Goal: Information Seeking & Learning: Learn about a topic

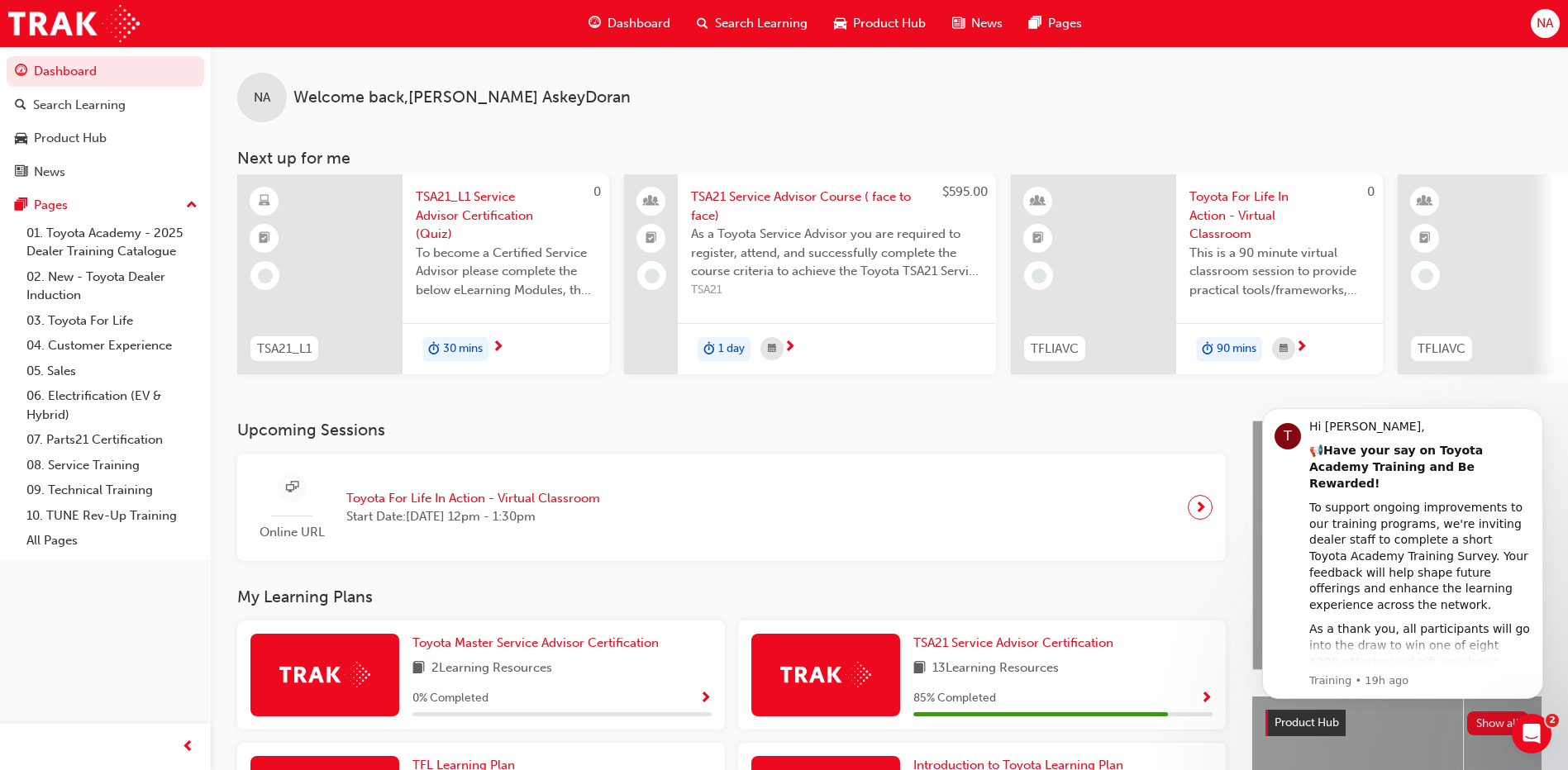
scroll to position [248, 0]
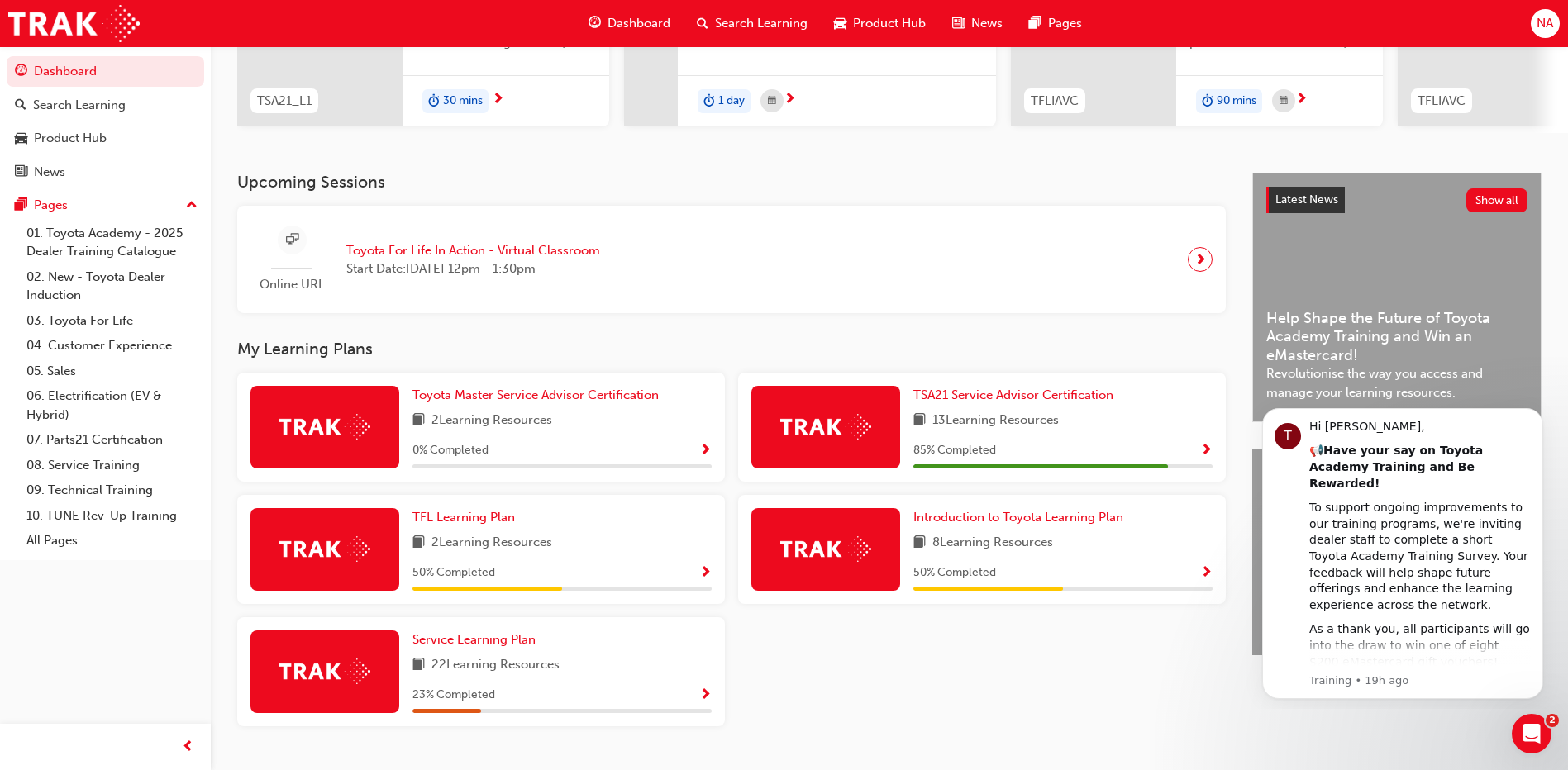
click at [517, 676] on span "22 Learning Resources" at bounding box center [495, 665] width 128 height 20
click at [551, 656] on div "Service Learning Plan 22 Learning Resources 23 % Completed" at bounding box center [562, 672] width 299 height 83
click at [520, 650] on link "Service Learning Plan" at bounding box center [477, 640] width 130 height 19
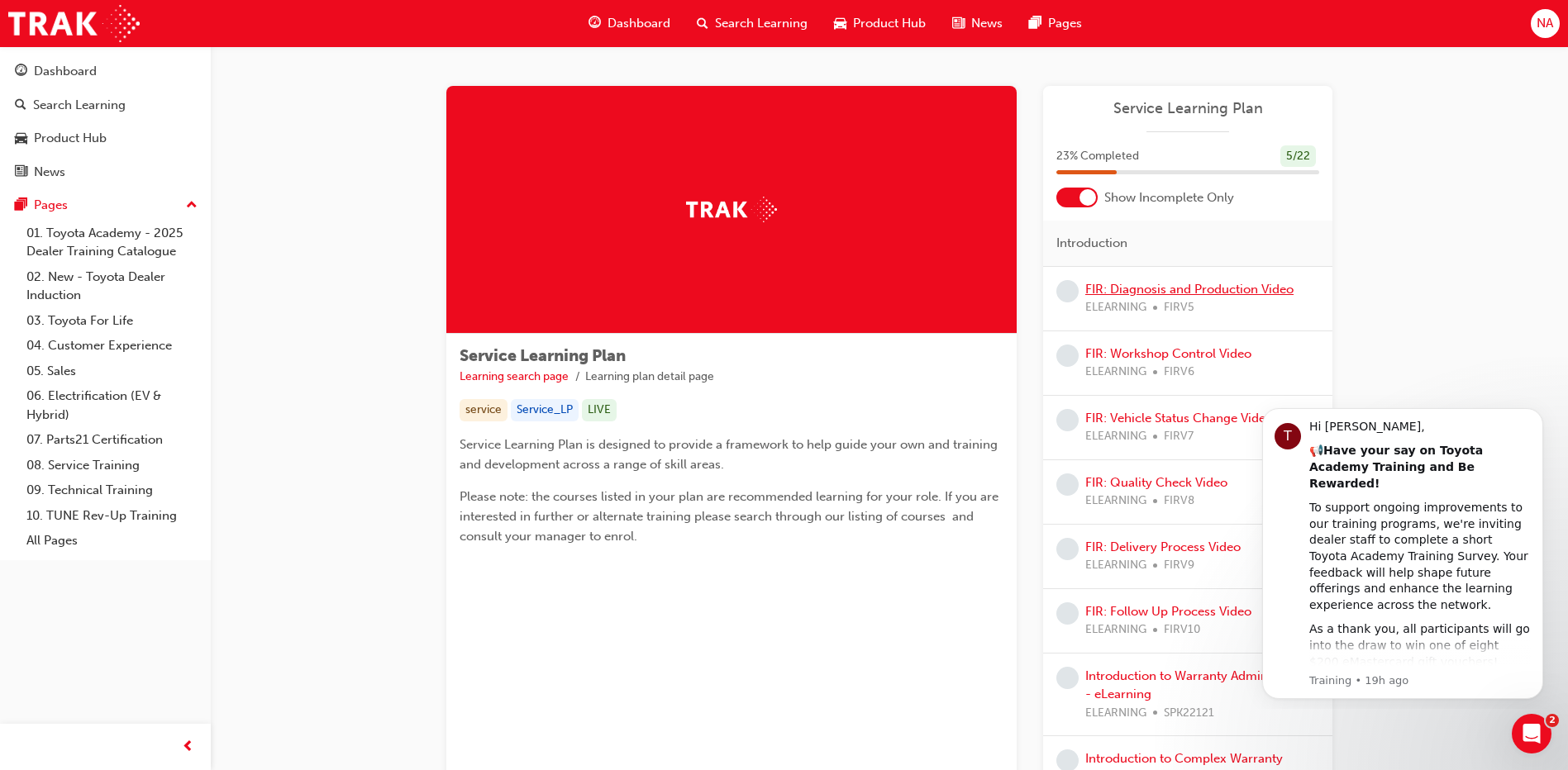
click at [1177, 286] on link "FIR: Diagnosis and Production Video" at bounding box center [1189, 289] width 209 height 15
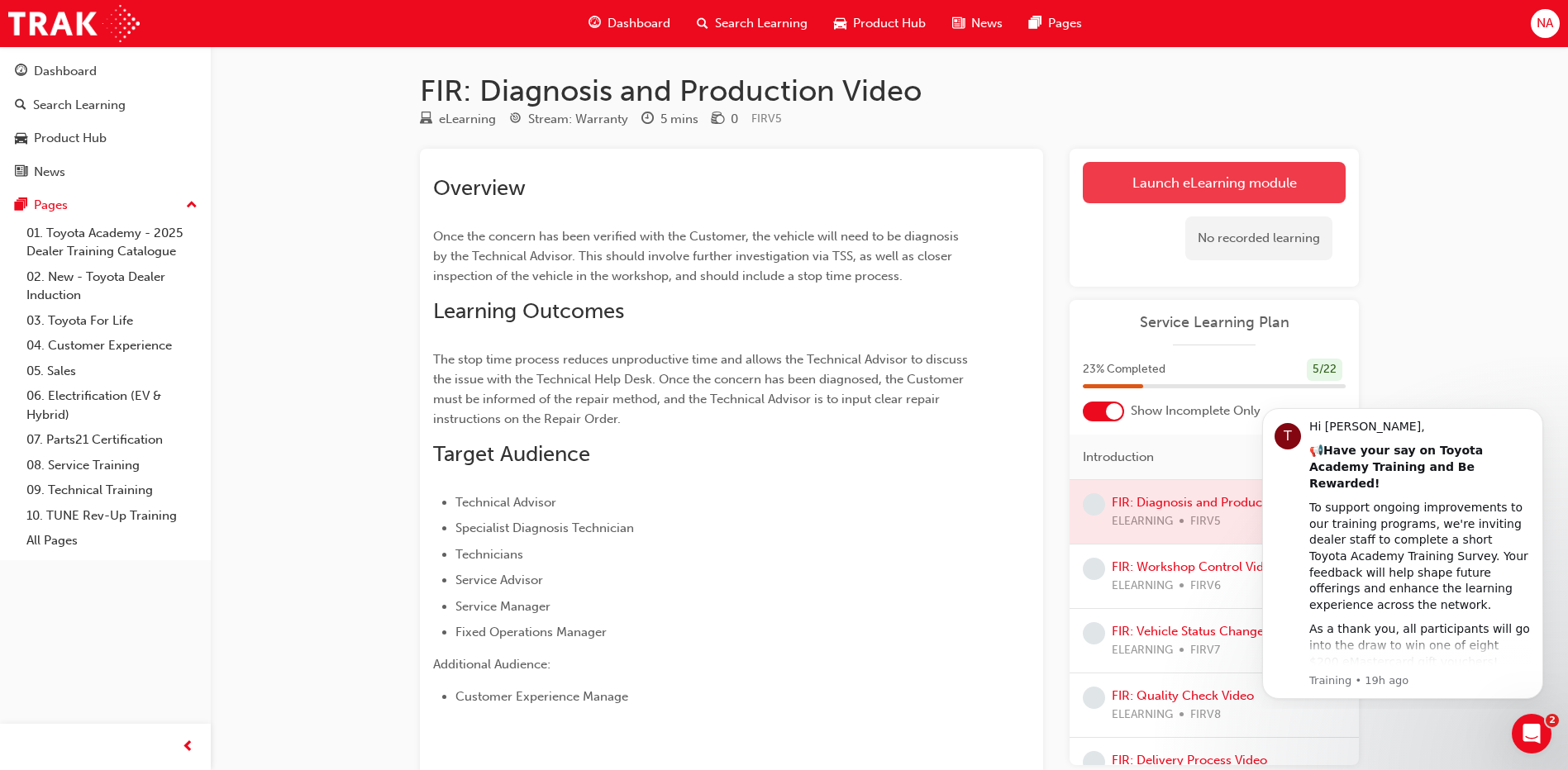
click at [1181, 193] on link "Launch eLearning module" at bounding box center [1214, 182] width 263 height 41
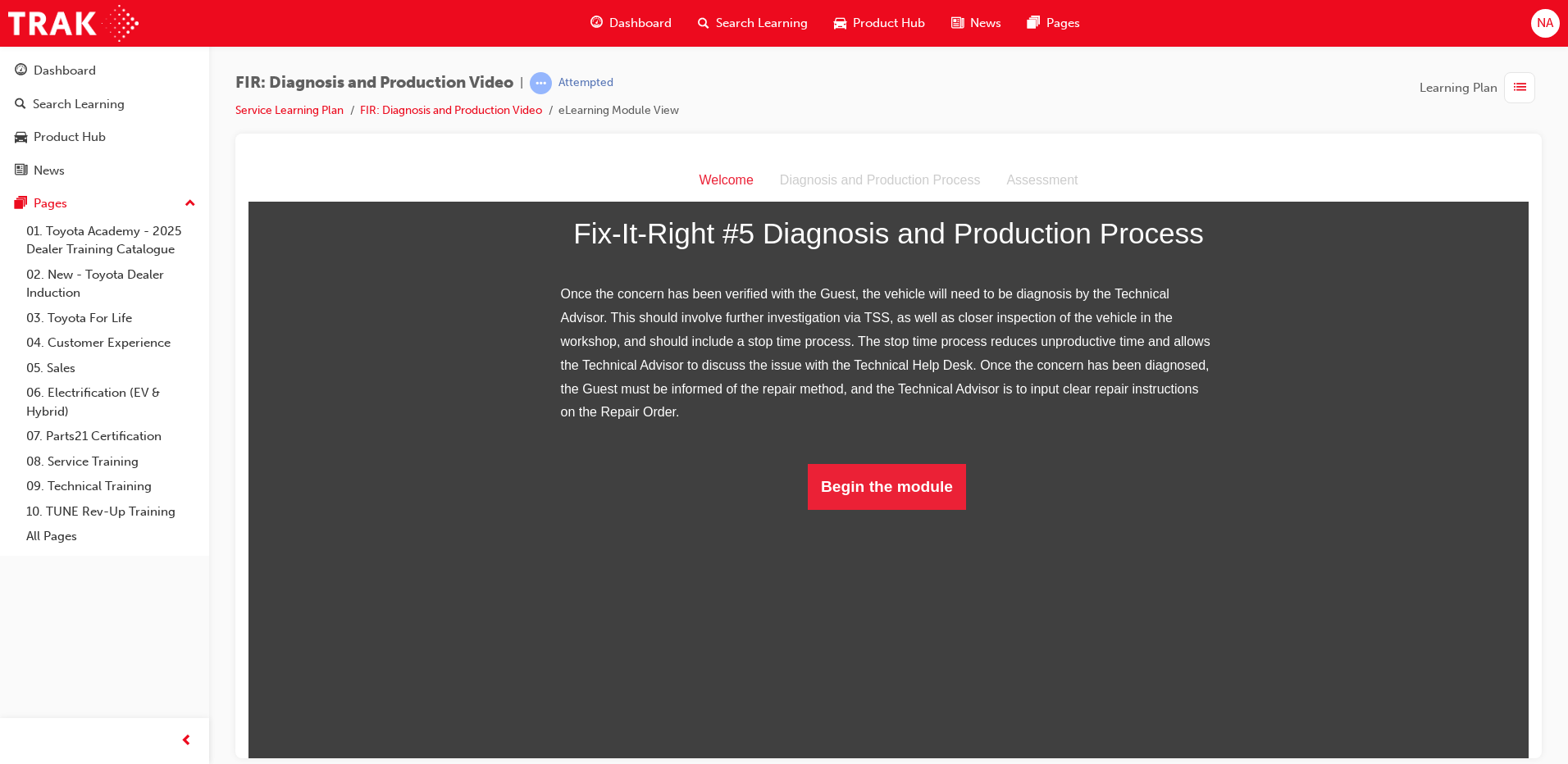
scroll to position [184, 0]
click at [872, 510] on button "Begin the module" at bounding box center [887, 486] width 159 height 46
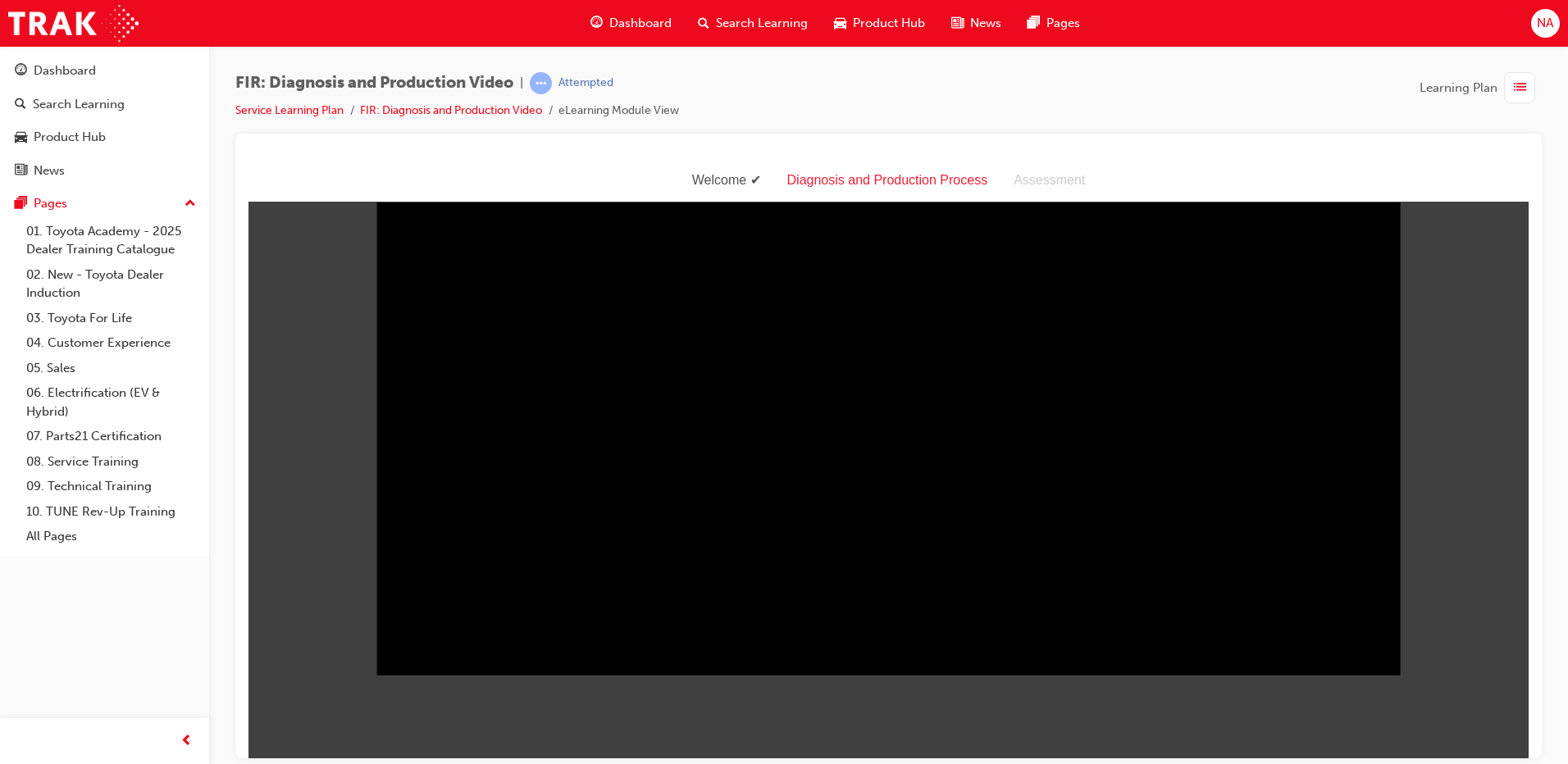
scroll to position [0, 0]
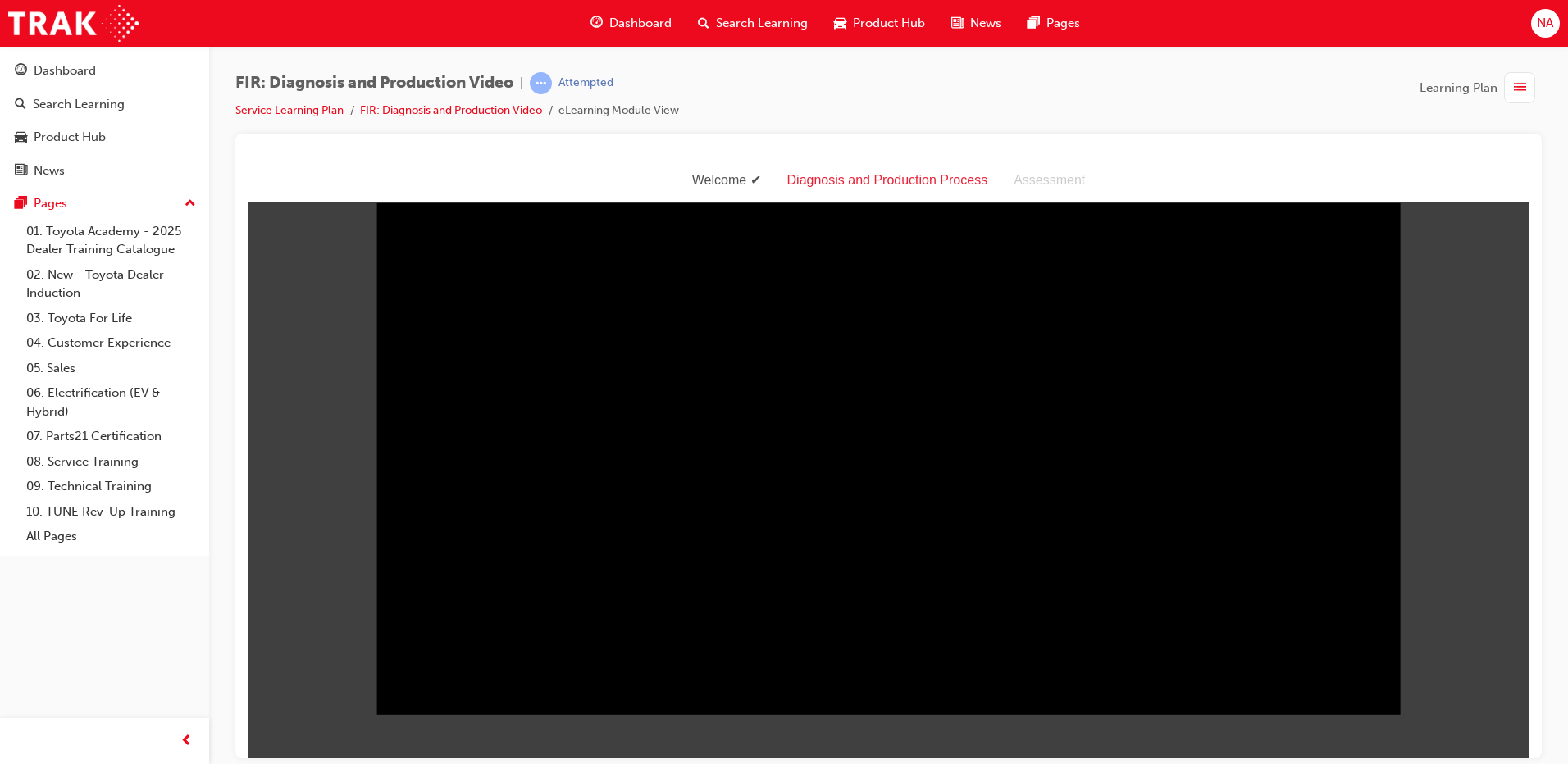
click at [1547, 622] on div "FIR: Diagnosis and Production Video | Attempted Service Learning Plan FIR: Diag…" at bounding box center [888, 384] width 1359 height 677
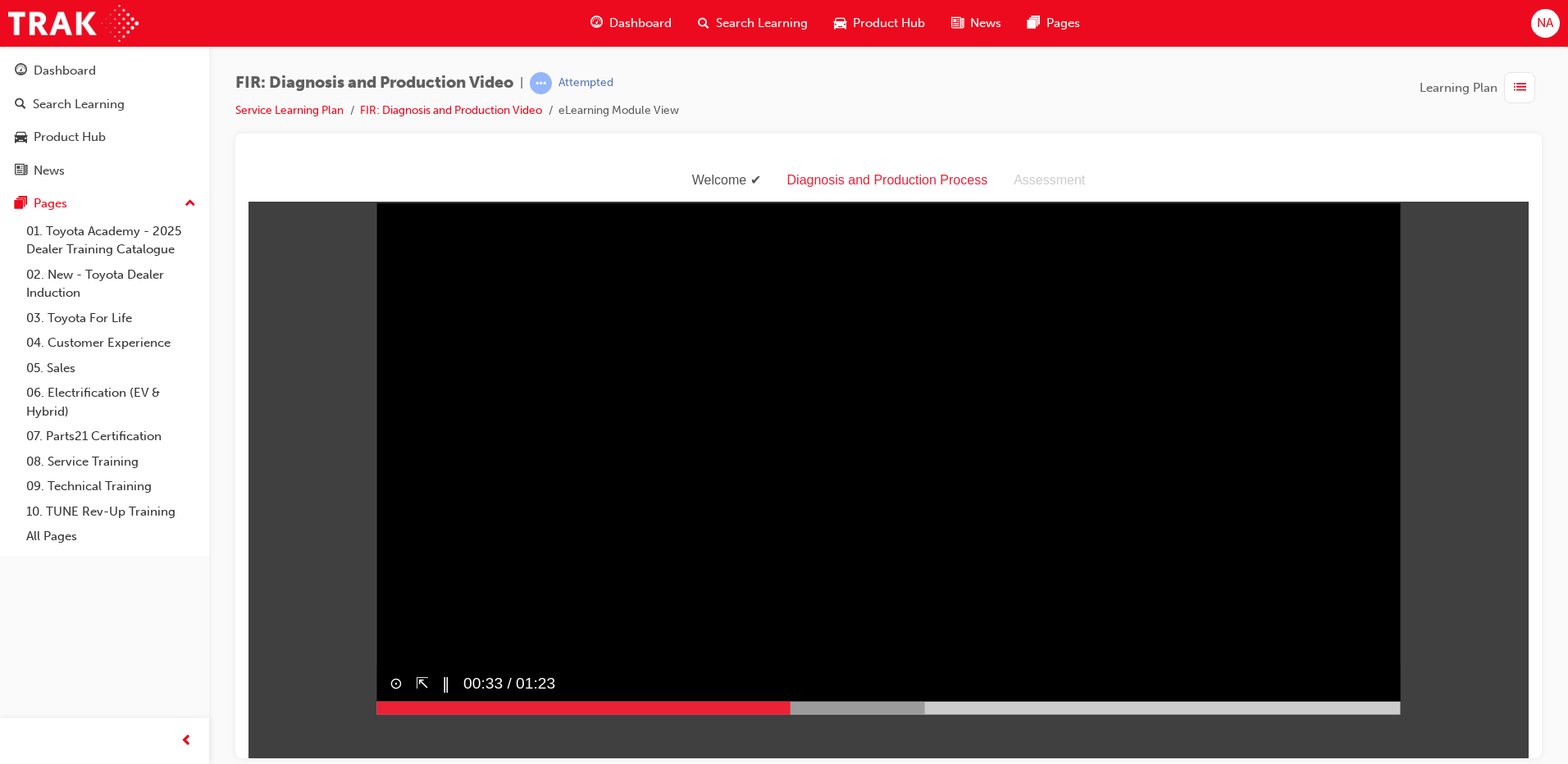
click at [1106, 600] on video "Sorry, your browser does not support embedded videos. Download Instead" at bounding box center [889, 458] width 1025 height 511
click at [1111, 563] on video "Sorry, your browser does not support embedded videos. Download Instead" at bounding box center [889, 458] width 1025 height 511
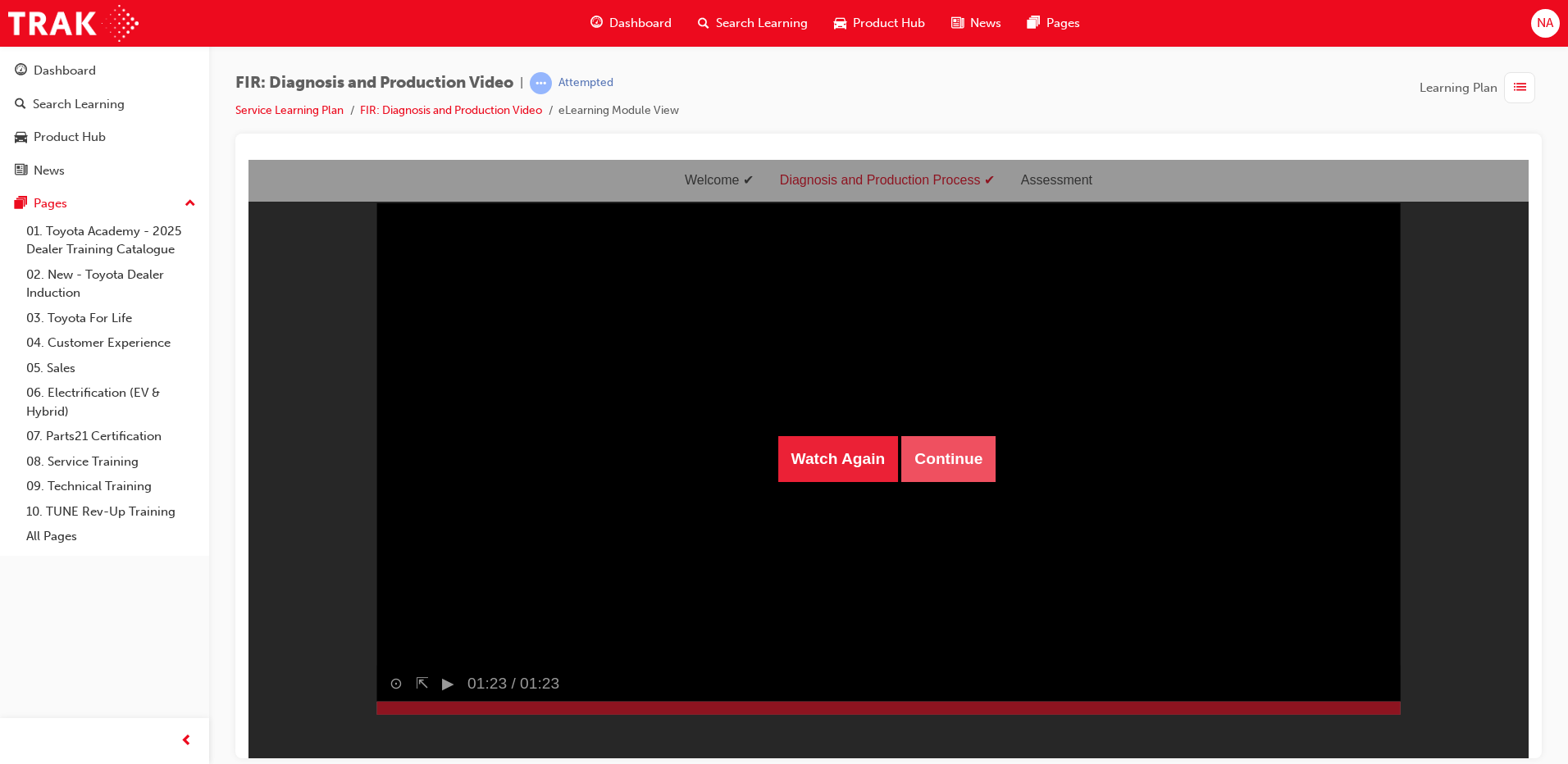
click at [950, 455] on button "Continue" at bounding box center [948, 459] width 94 height 46
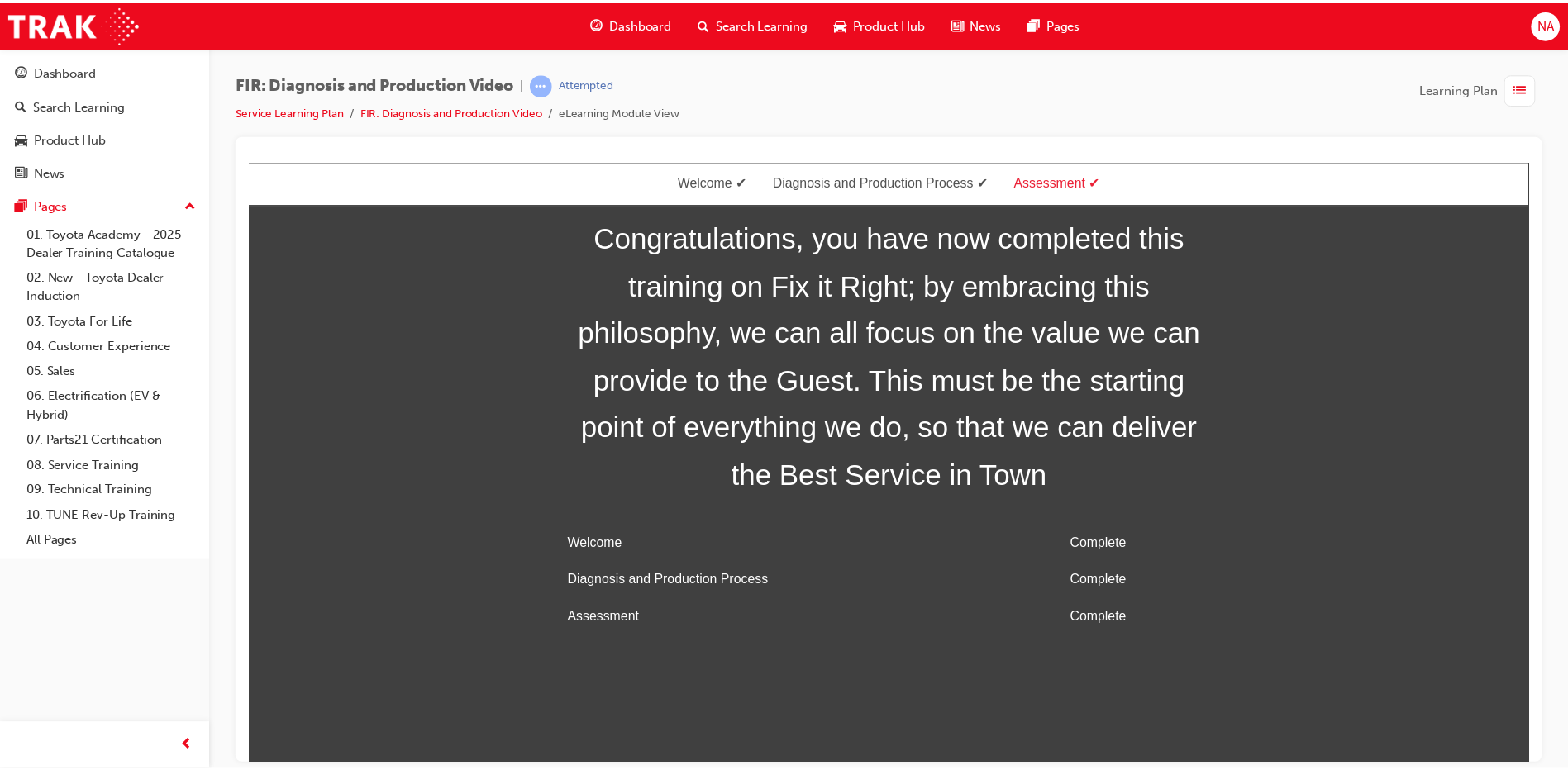
scroll to position [53, 0]
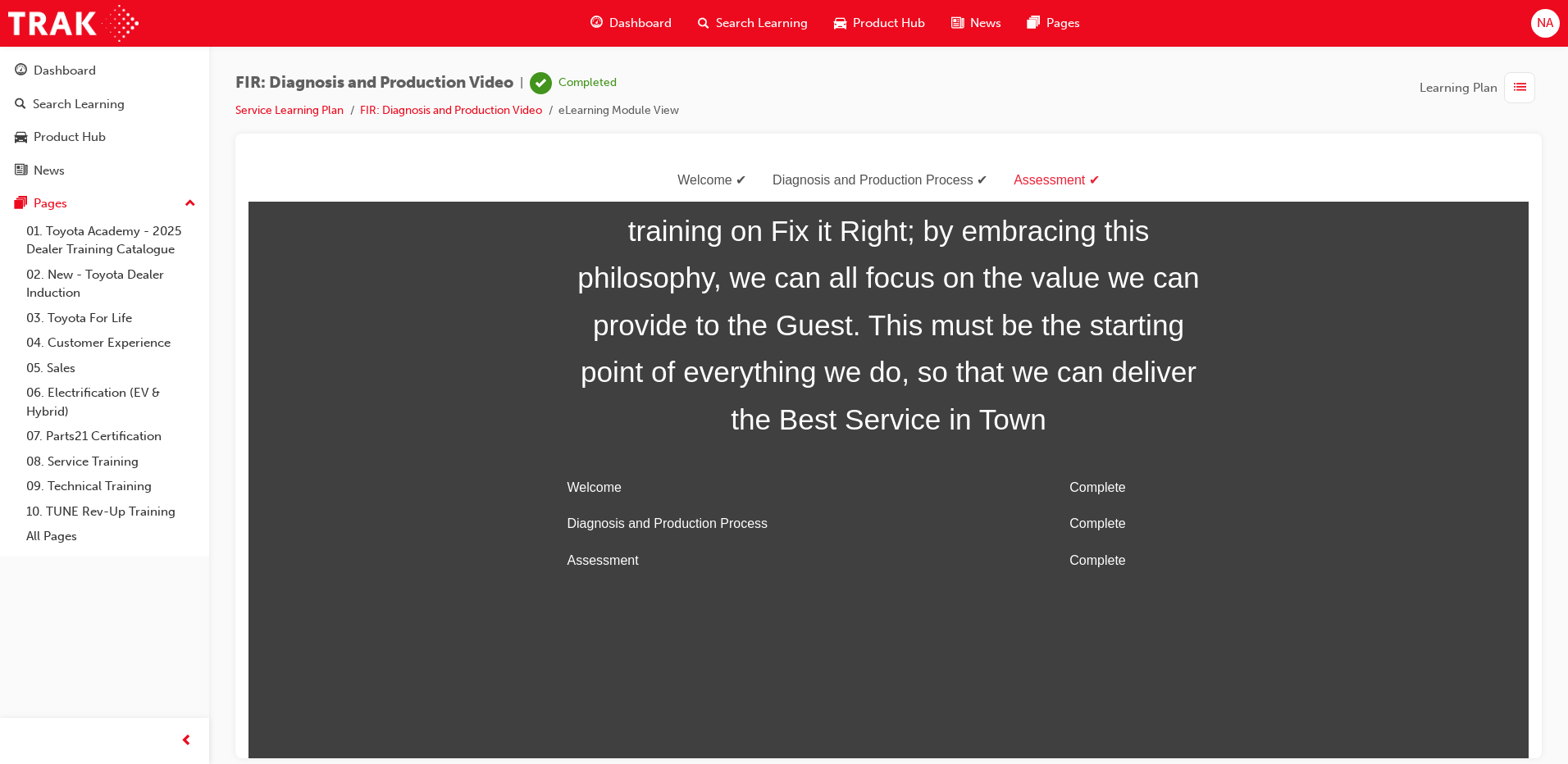
click at [621, 20] on span "Dashboard" at bounding box center [640, 23] width 62 height 19
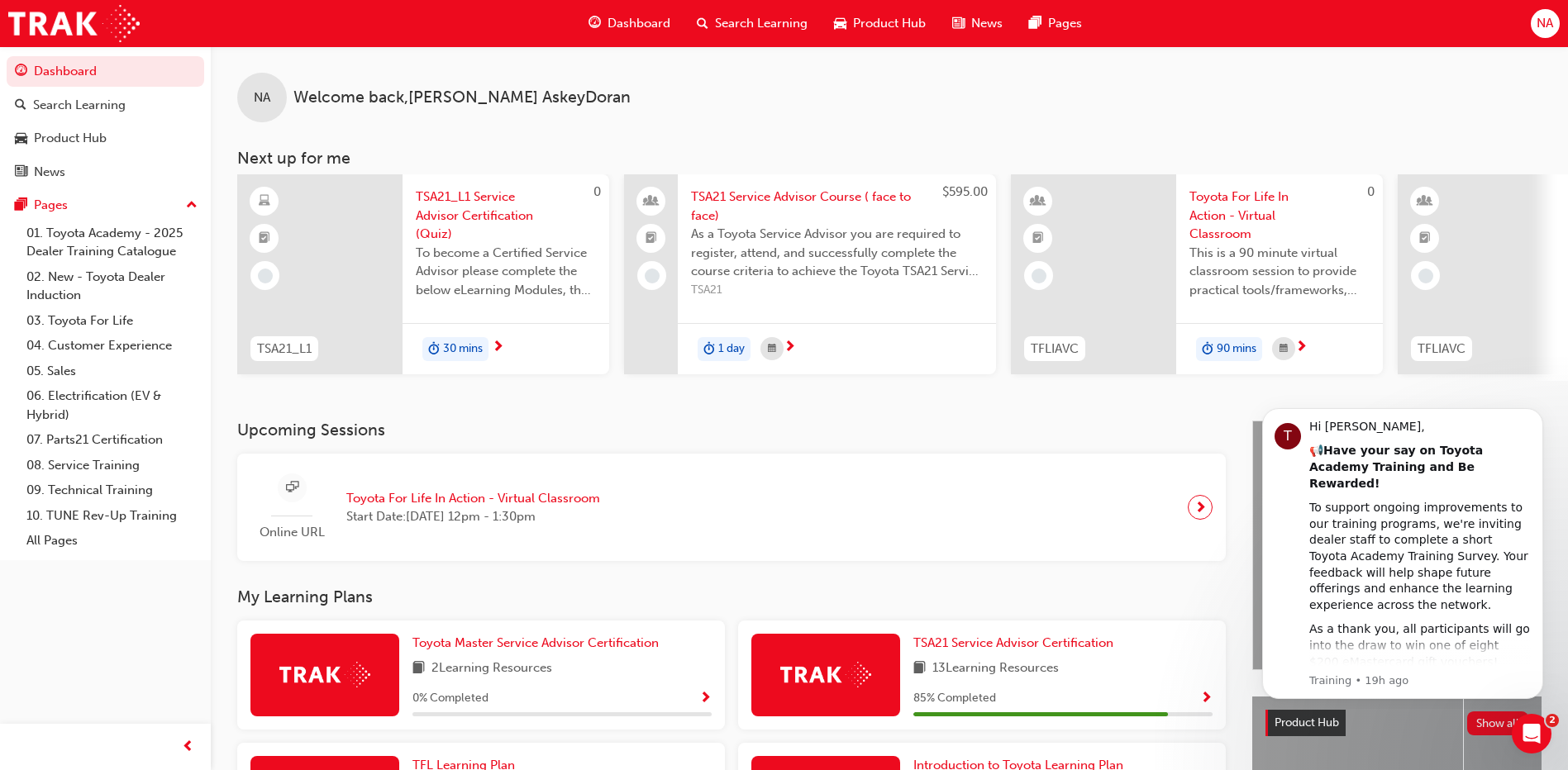
scroll to position [292, 0]
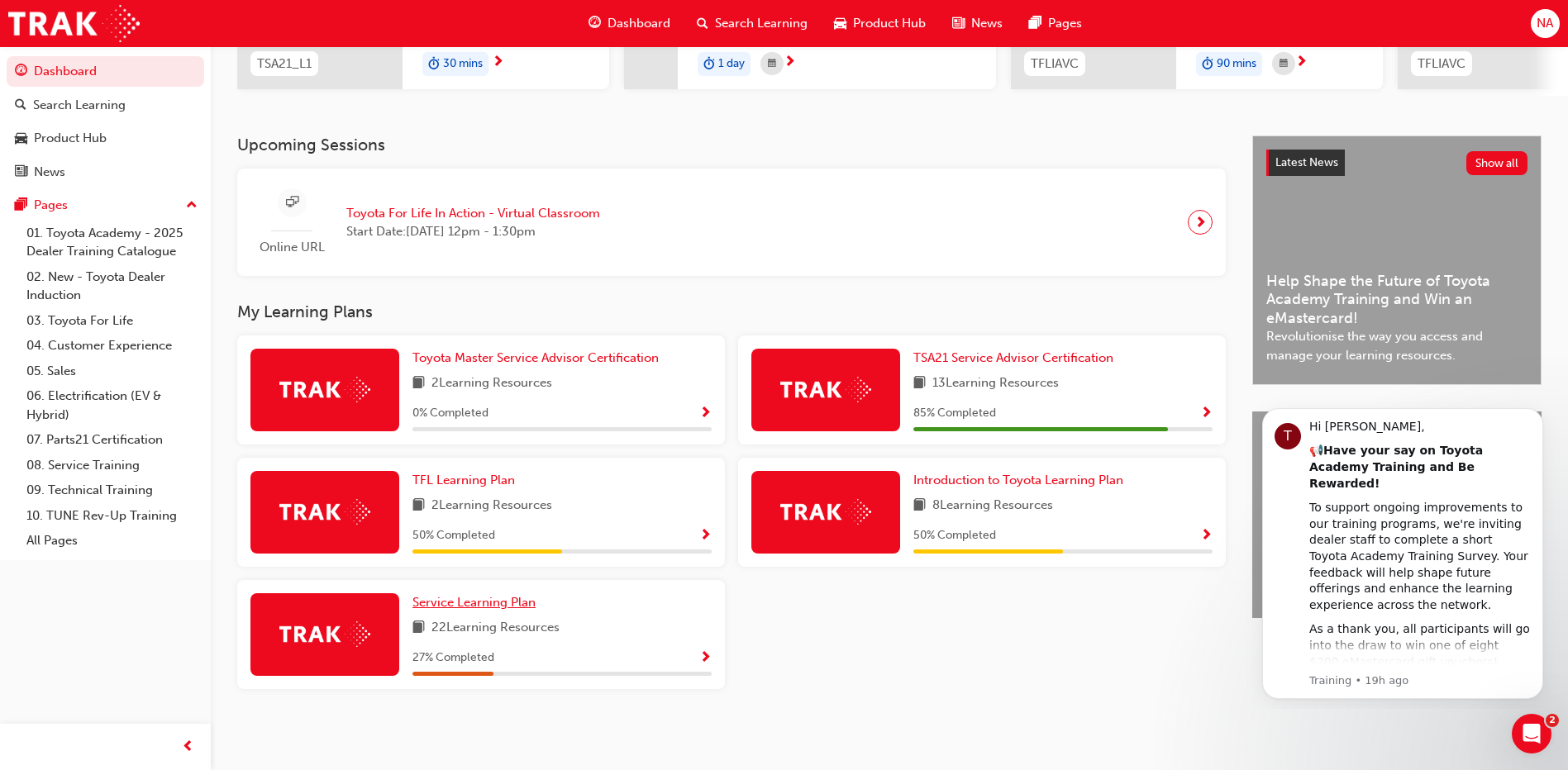
click at [446, 602] on span "Service Learning Plan" at bounding box center [474, 603] width 123 height 15
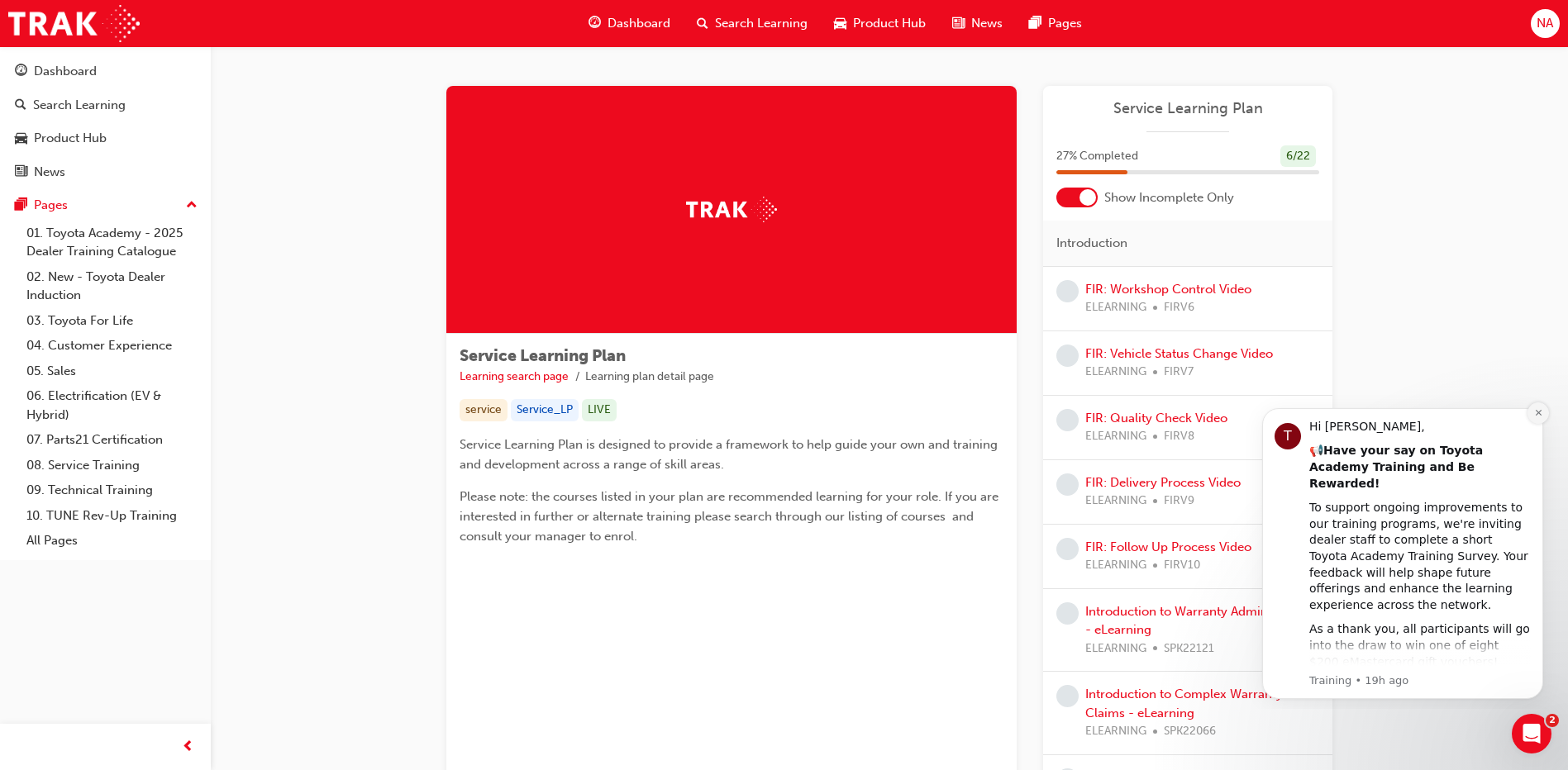
click at [1544, 412] on button "Dismiss notification" at bounding box center [1538, 413] width 21 height 21
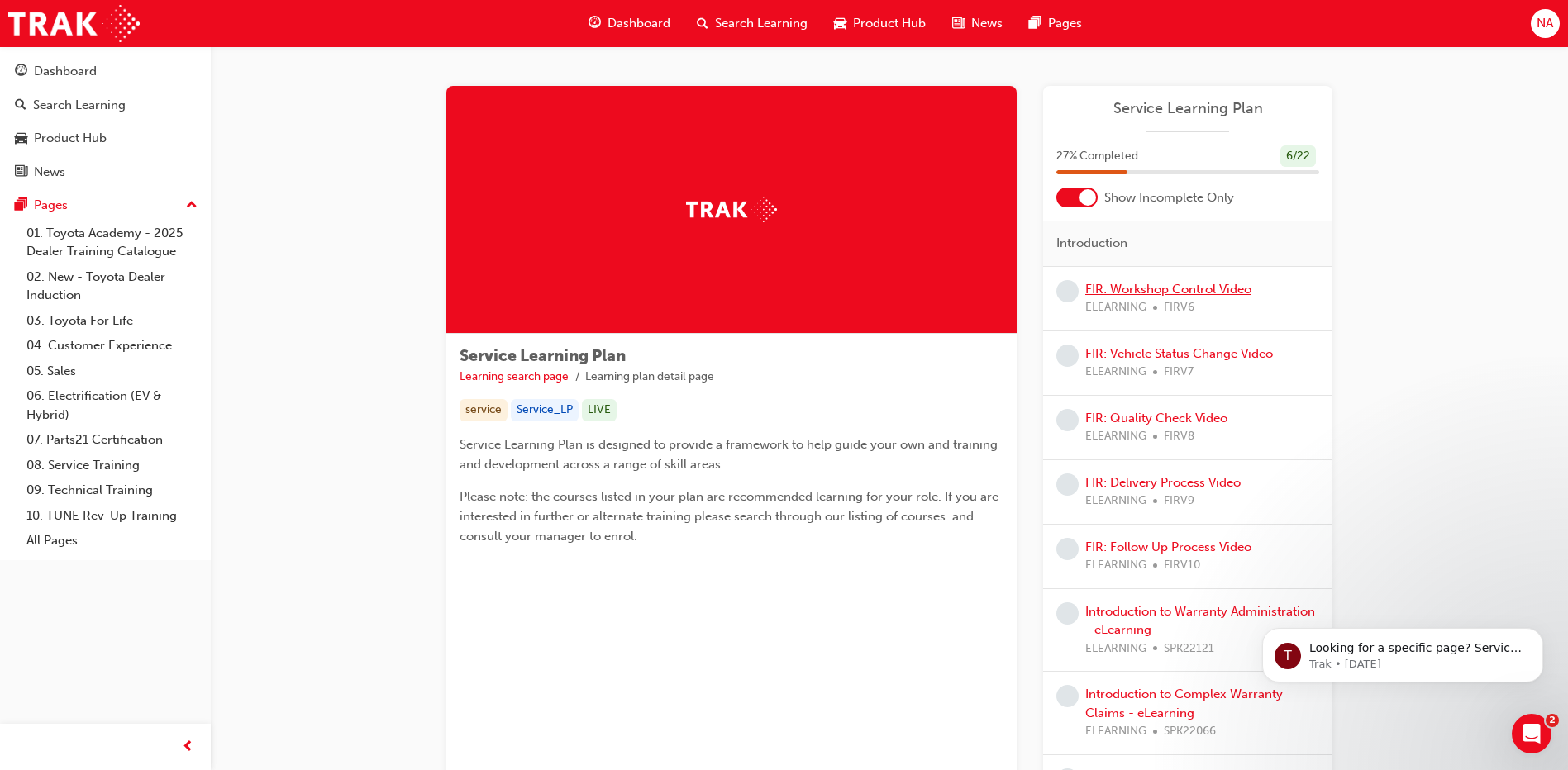
click at [1109, 294] on link "FIR: Workshop Control Video" at bounding box center [1168, 289] width 166 height 15
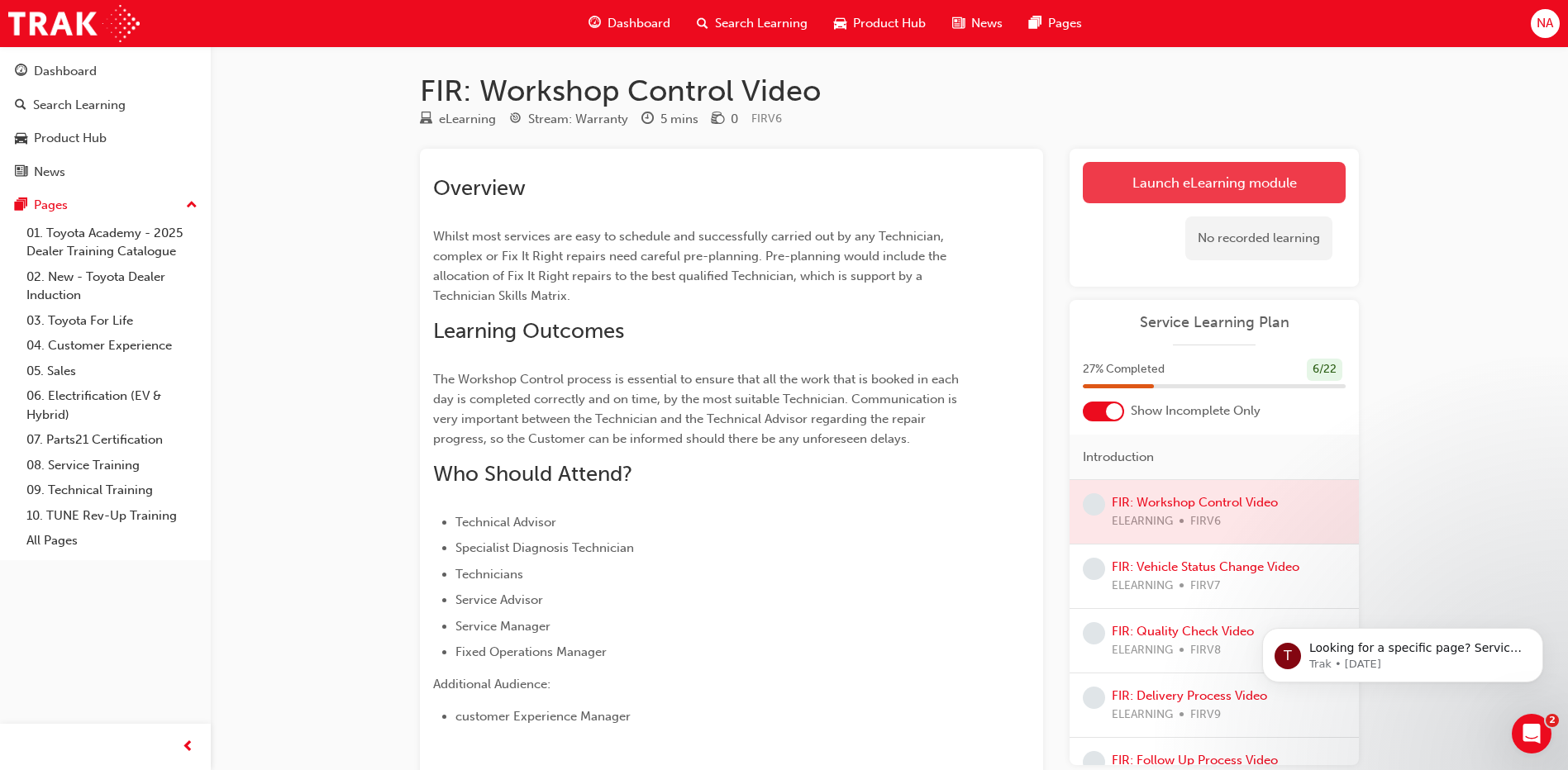
click at [1184, 182] on link "Launch eLearning module" at bounding box center [1214, 182] width 263 height 41
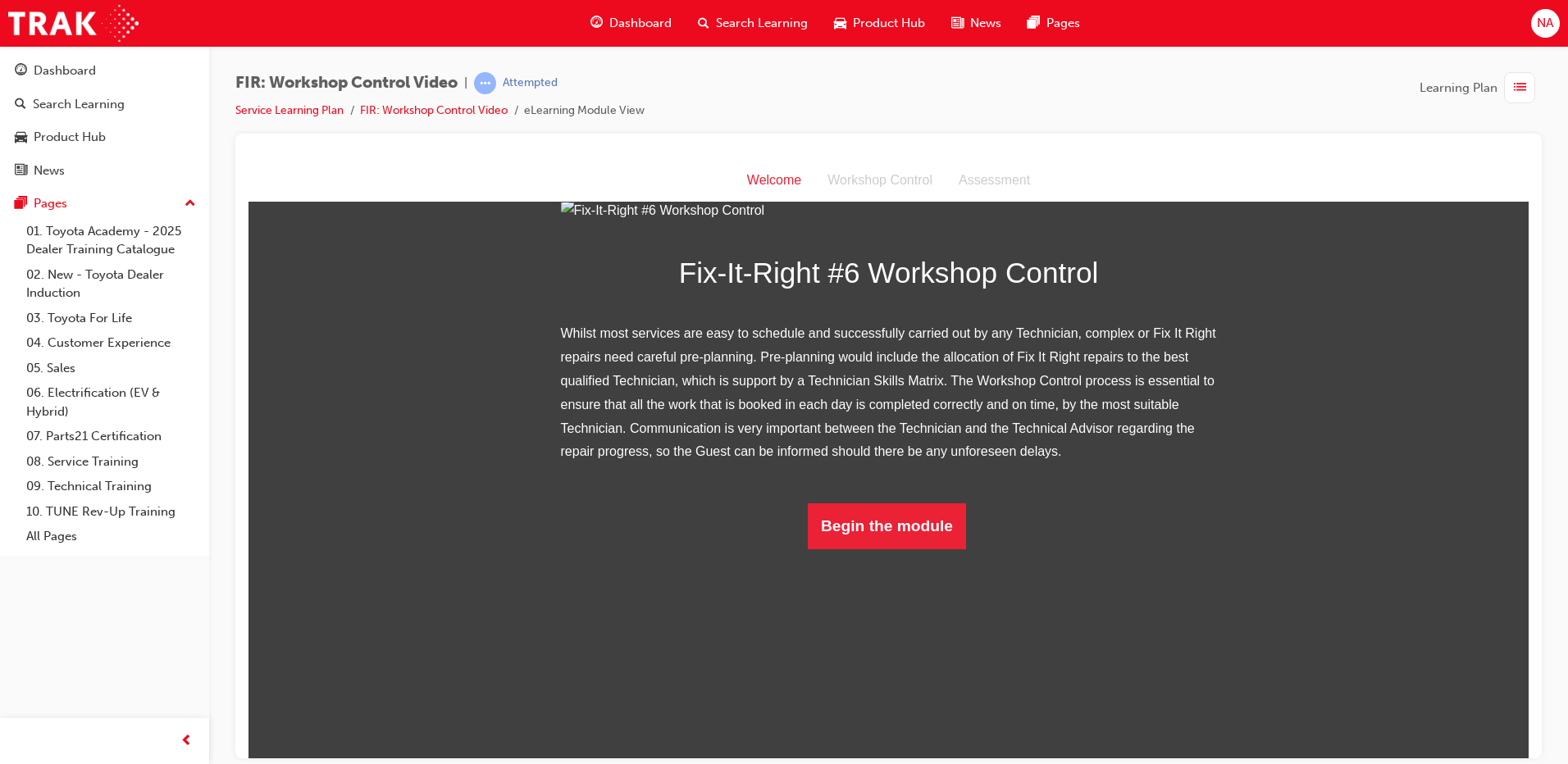
scroll to position [138, 0]
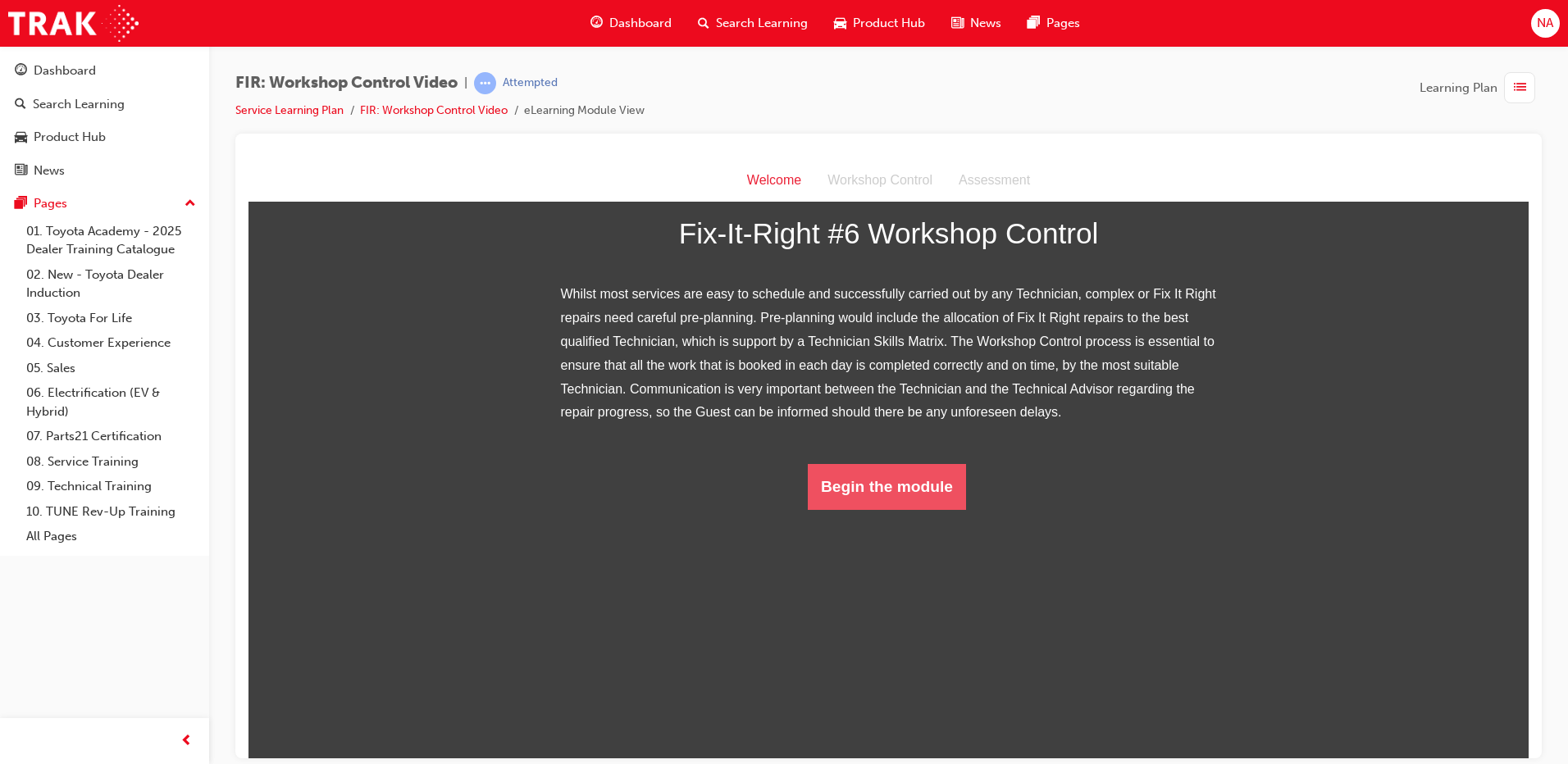
click at [887, 510] on button "Begin the module" at bounding box center [887, 486] width 159 height 46
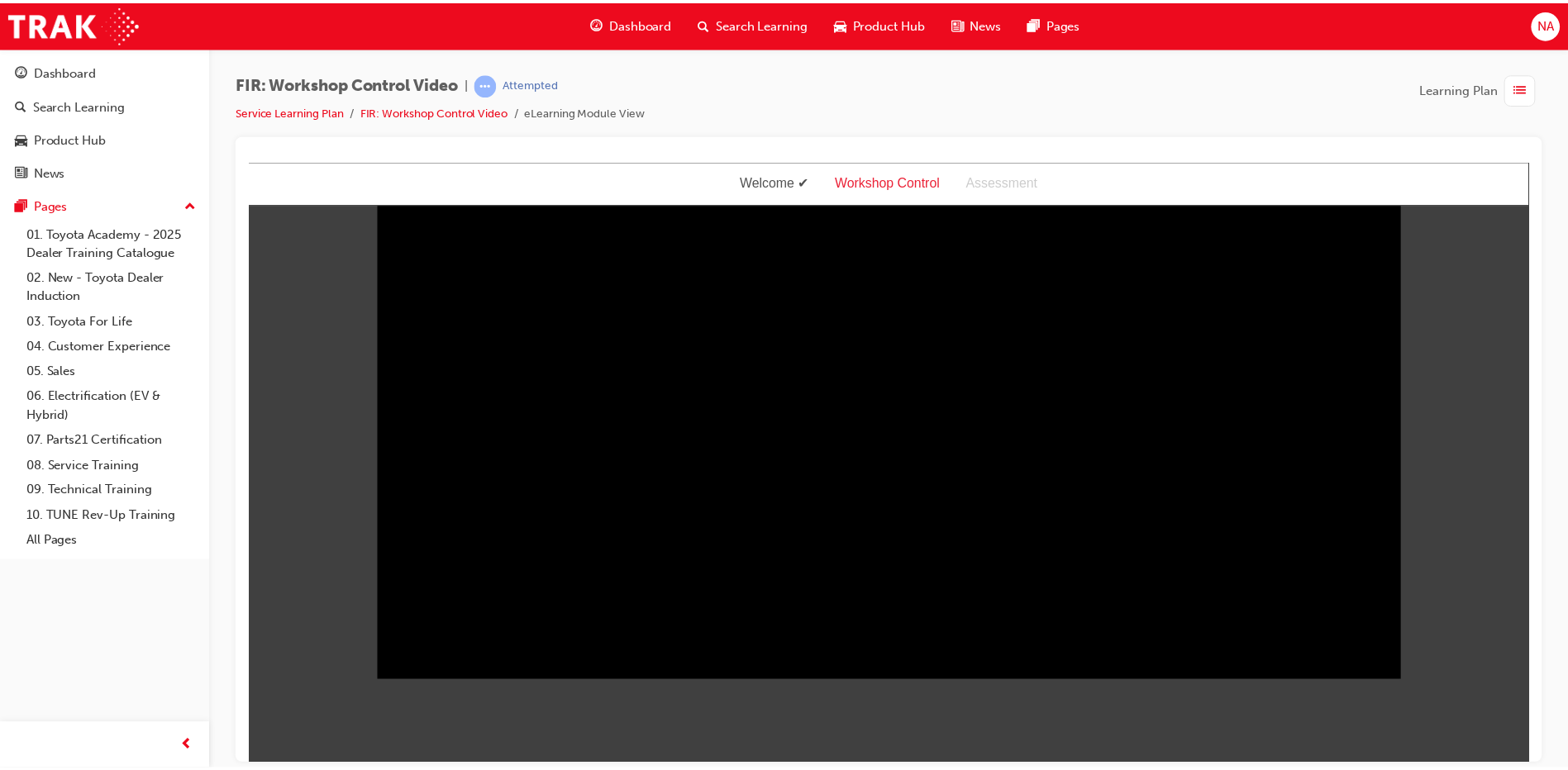
scroll to position [0, 0]
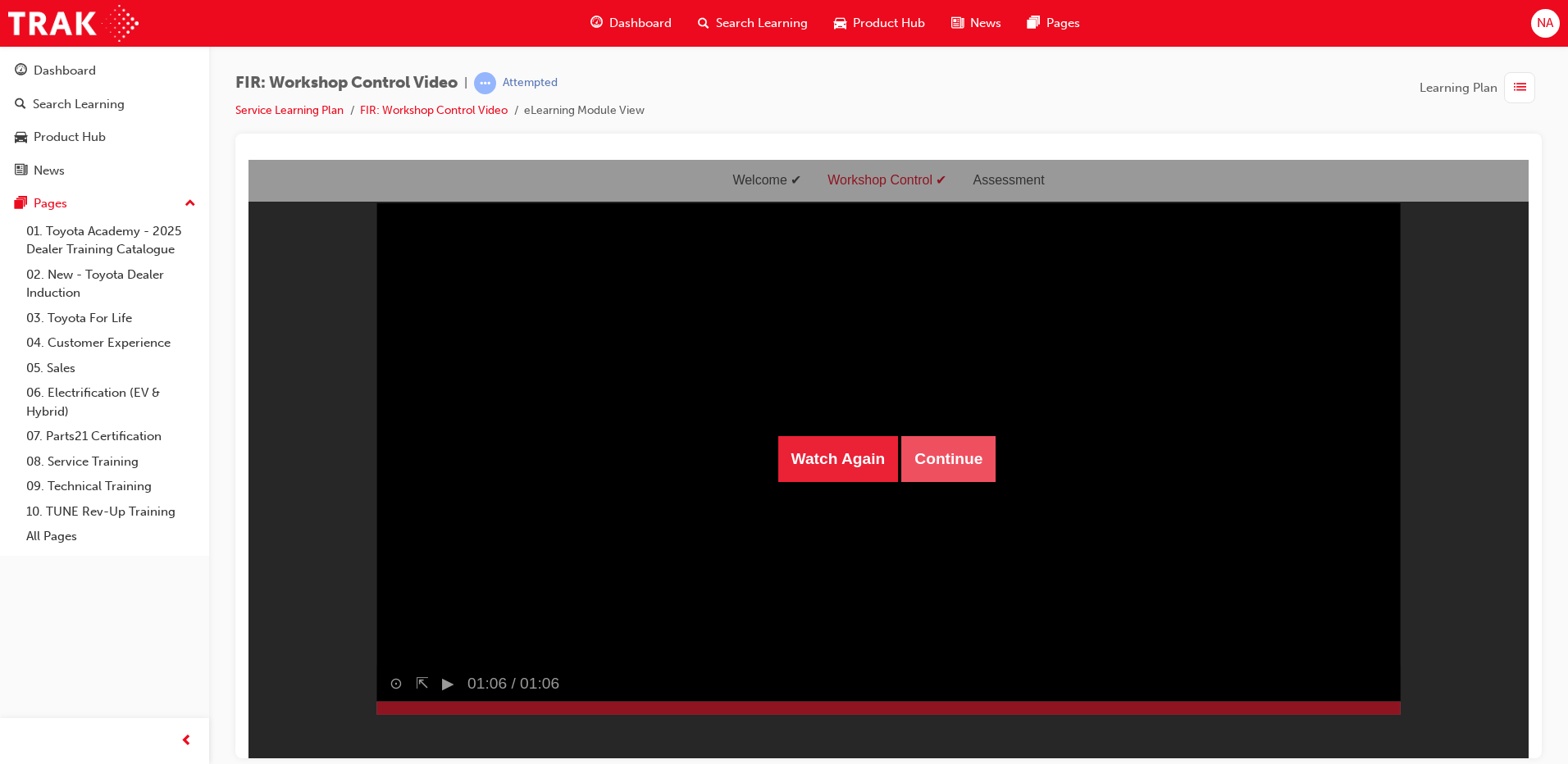
click at [961, 470] on button "Continue" at bounding box center [948, 459] width 94 height 46
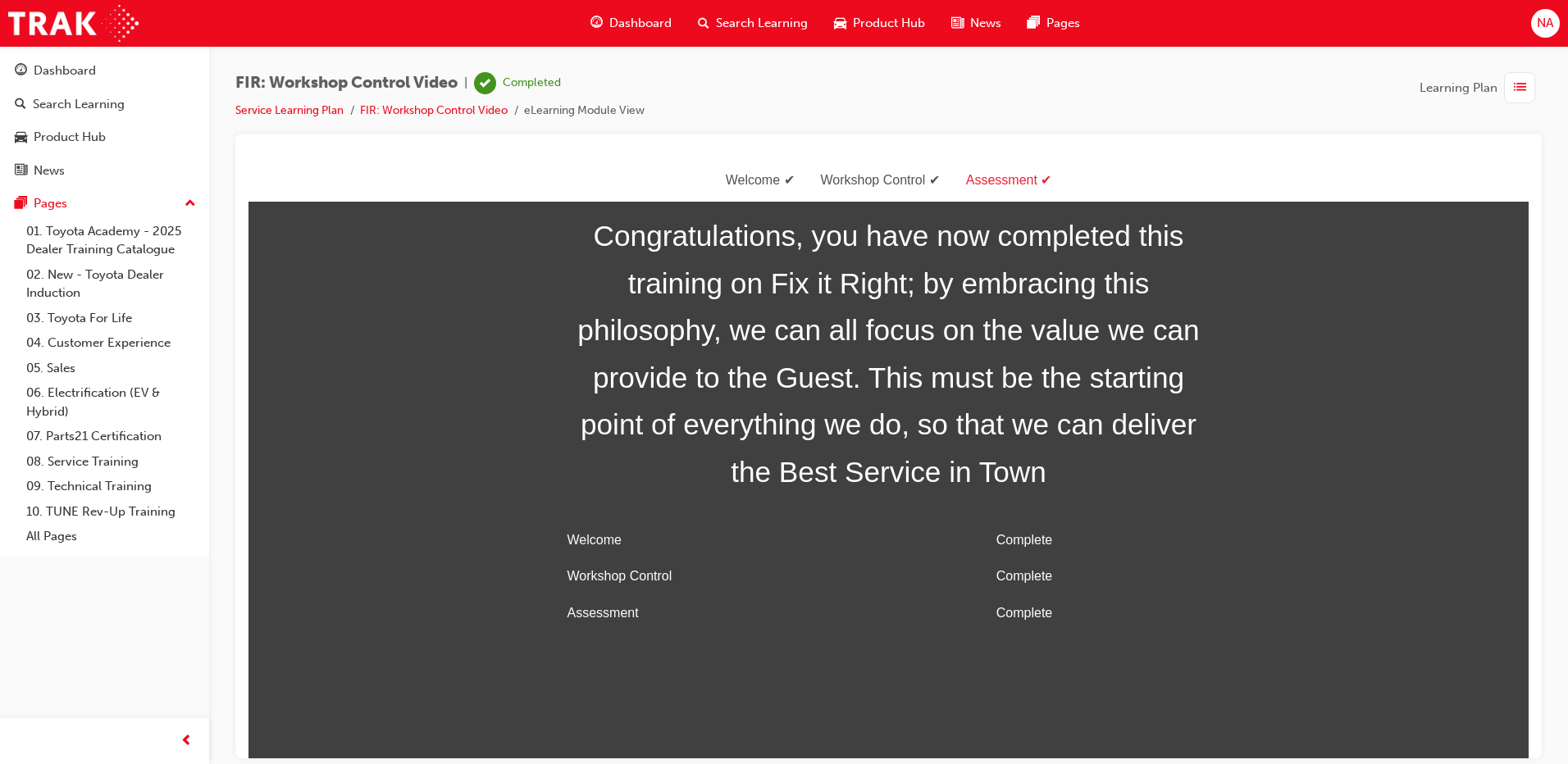
click at [658, 15] on span "Dashboard" at bounding box center [640, 23] width 62 height 19
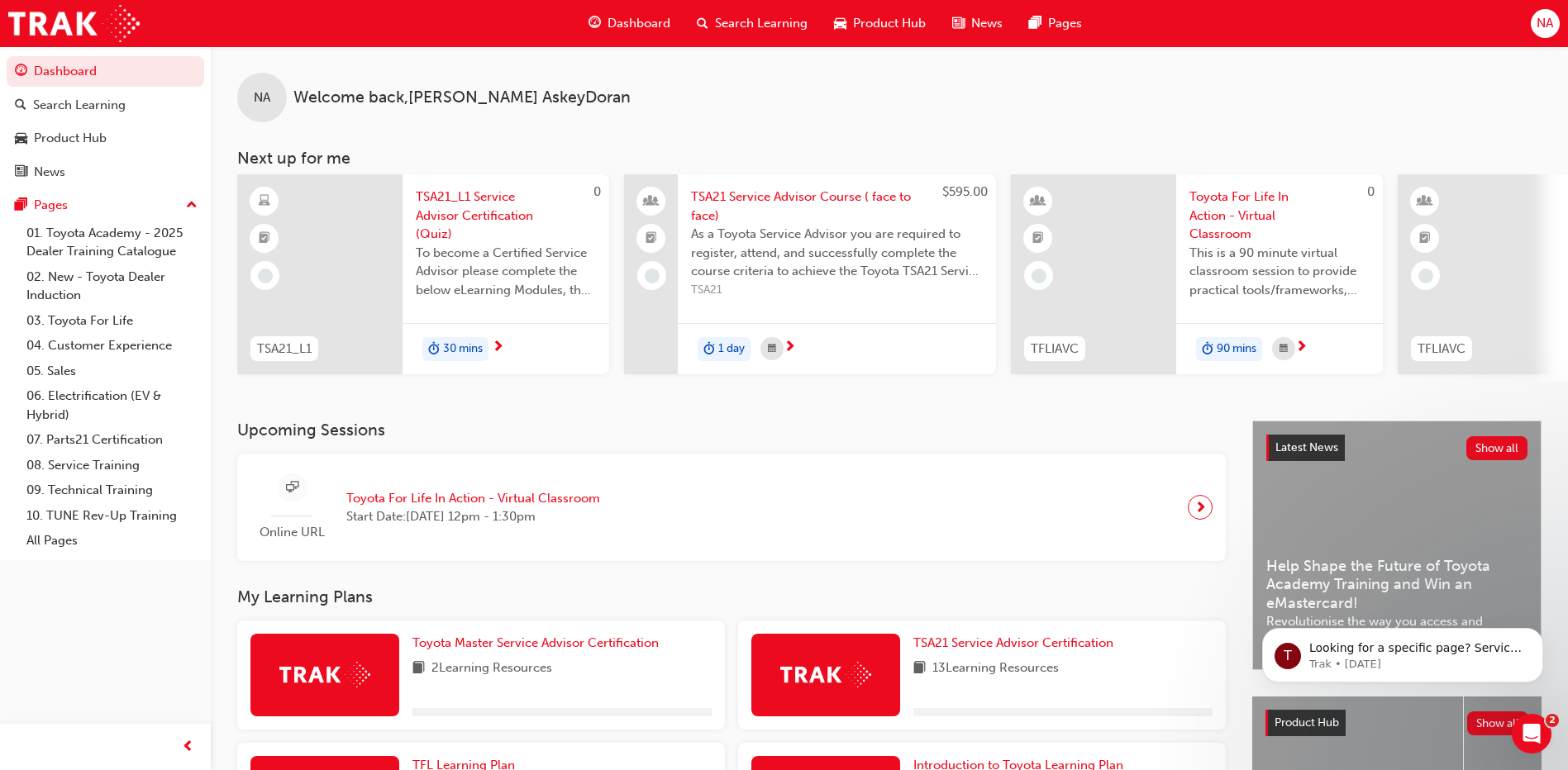
scroll to position [292, 0]
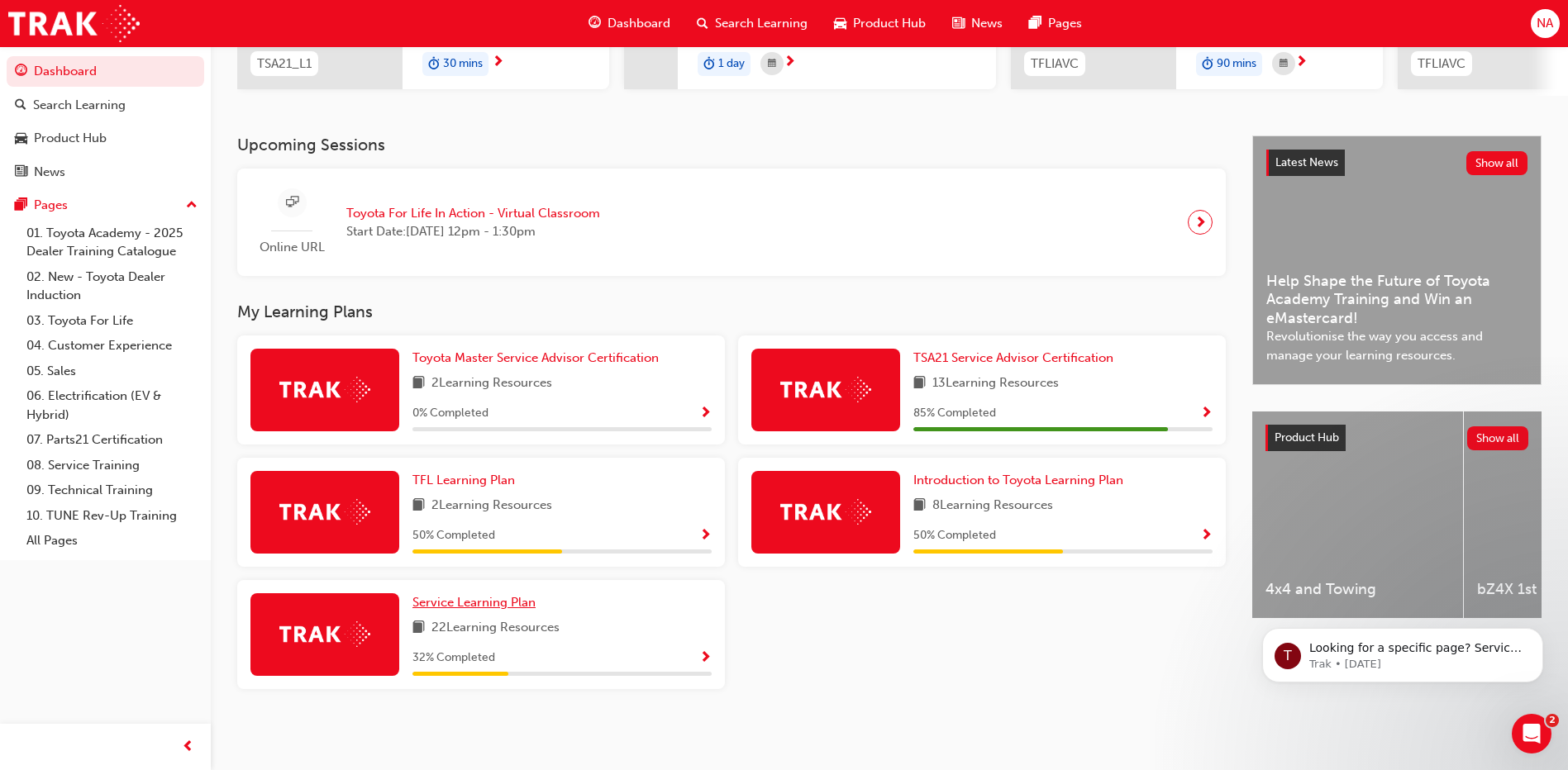
click at [523, 600] on span "Service Learning Plan" at bounding box center [474, 603] width 123 height 15
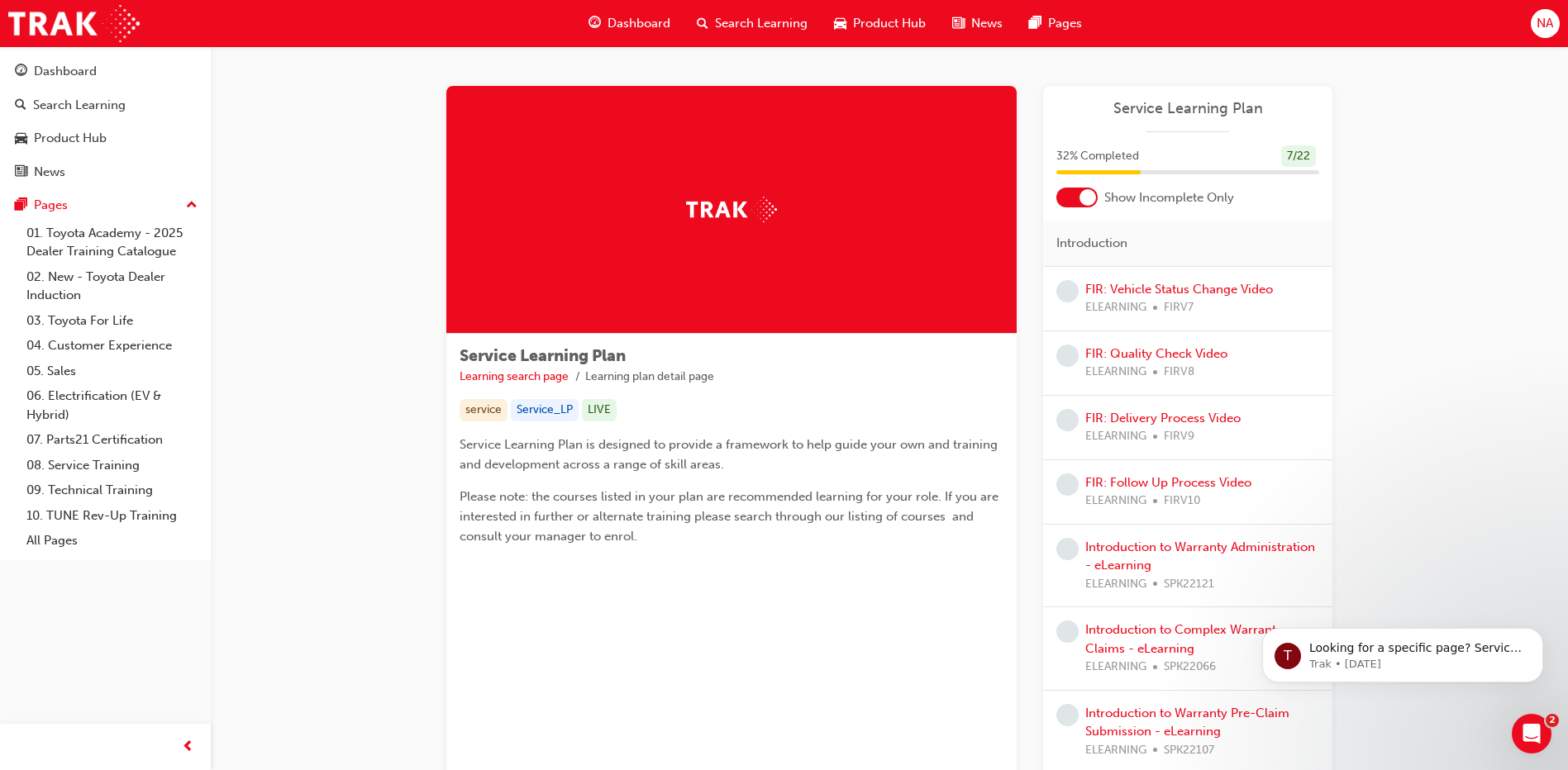
click at [1136, 298] on div "FIR: Vehicle Status Change Video ELEARNING FIRV7" at bounding box center [1179, 299] width 187 height 37
click at [1136, 289] on link "FIR: Vehicle Status Change Video" at bounding box center [1179, 289] width 187 height 15
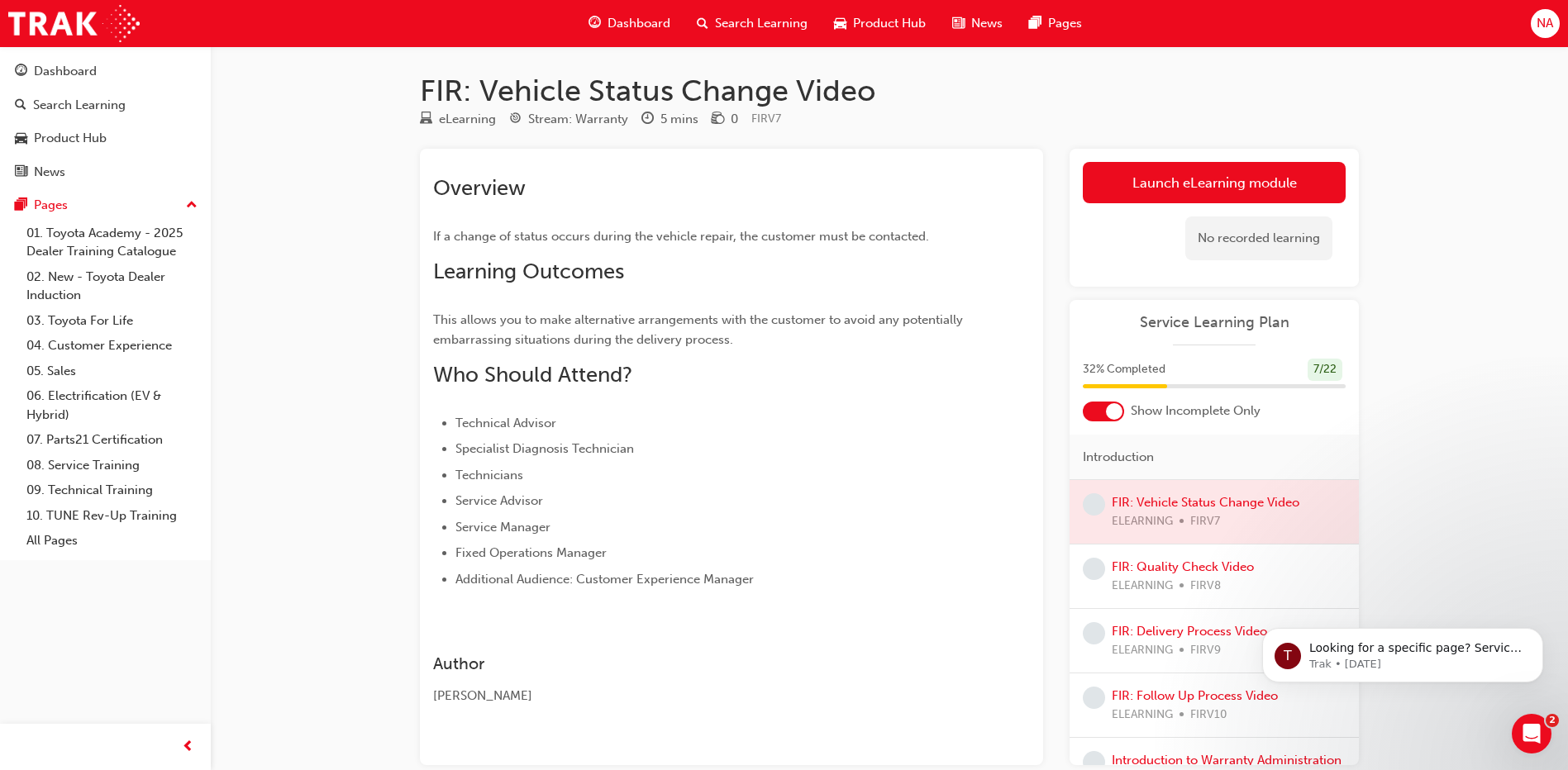
click at [1169, 191] on link "Launch eLearning module" at bounding box center [1214, 182] width 263 height 41
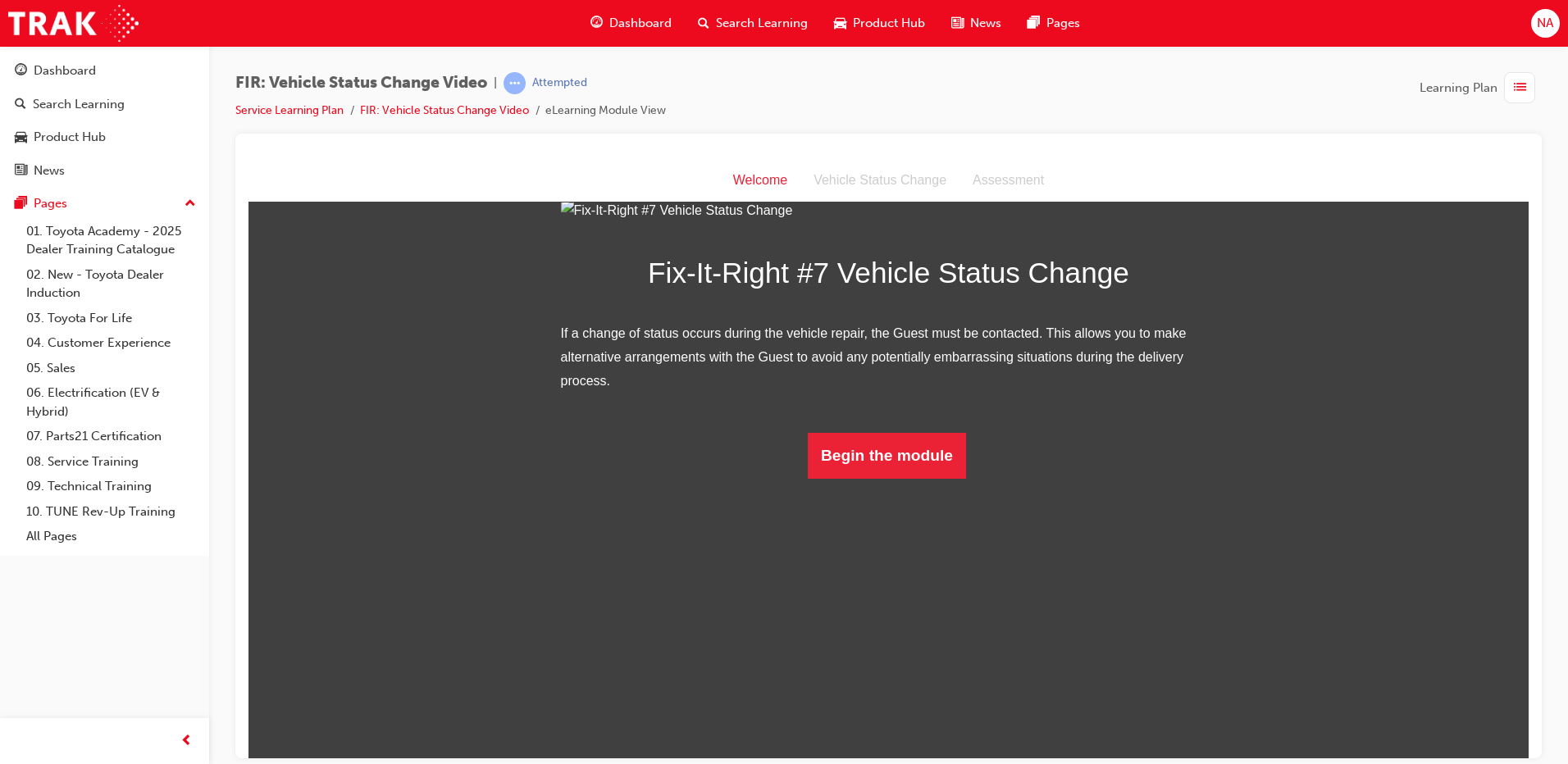
scroll to position [67, 0]
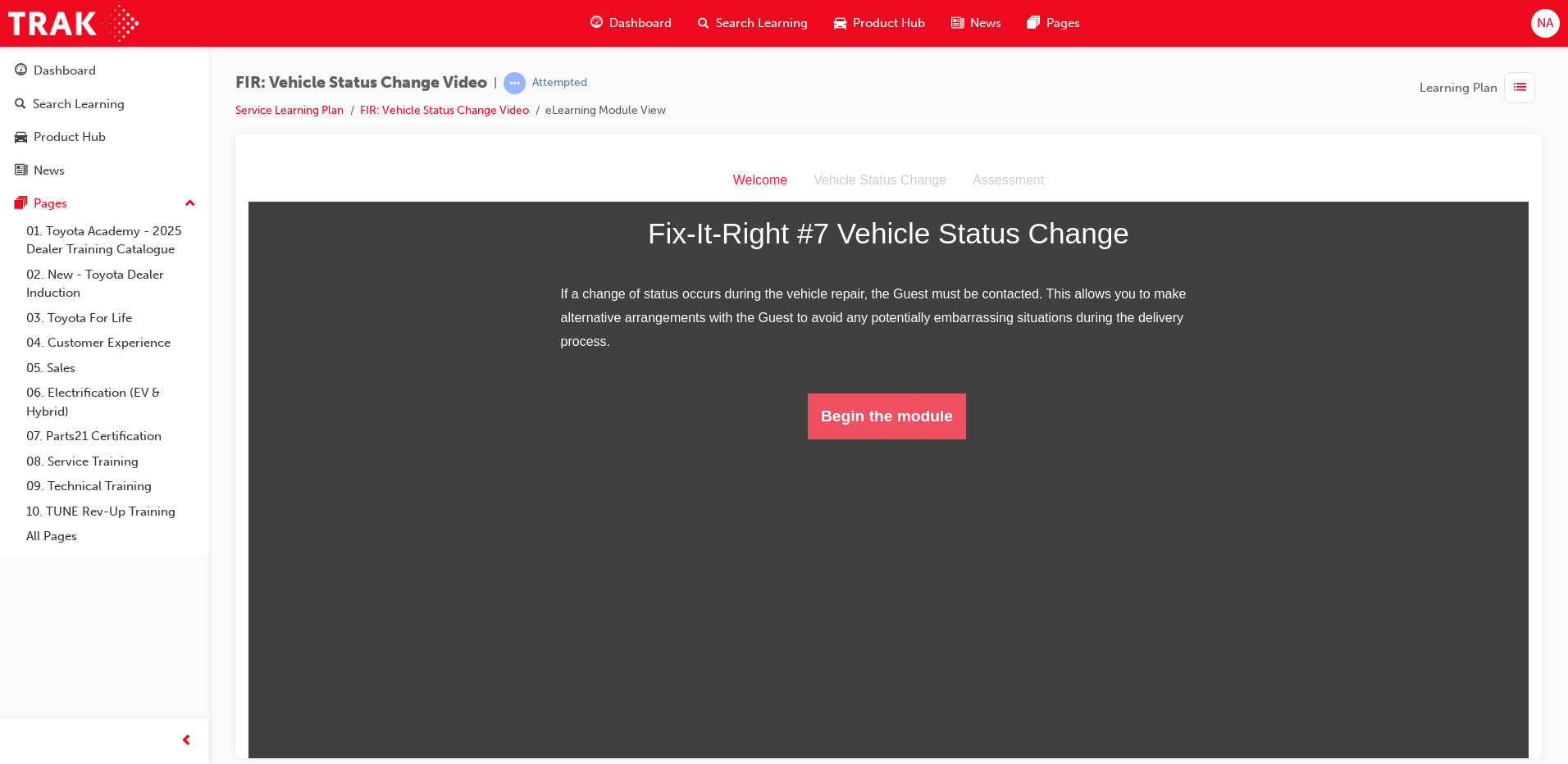
click at [939, 439] on button "Begin the module" at bounding box center [887, 416] width 159 height 46
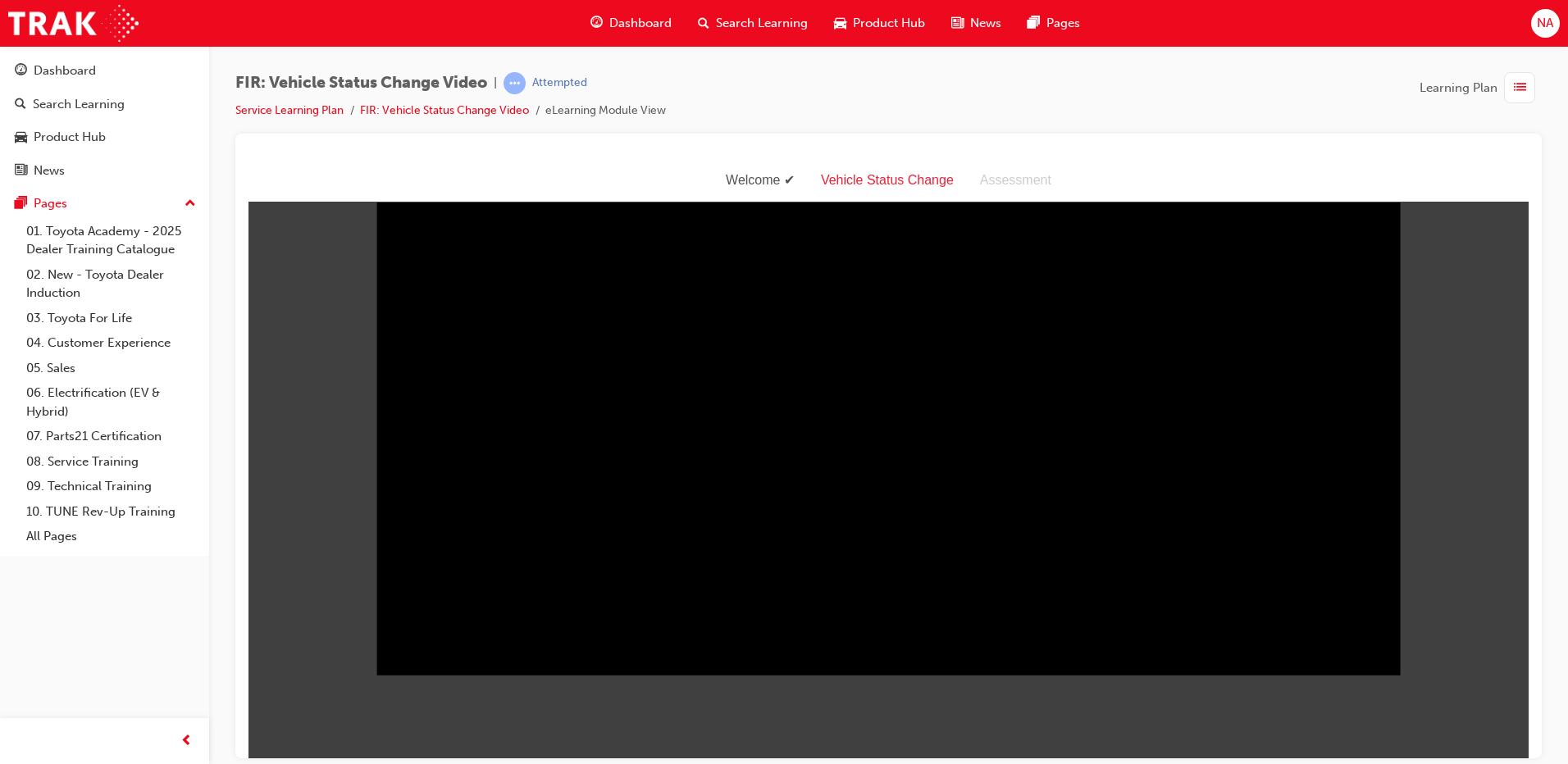
scroll to position [39, 0]
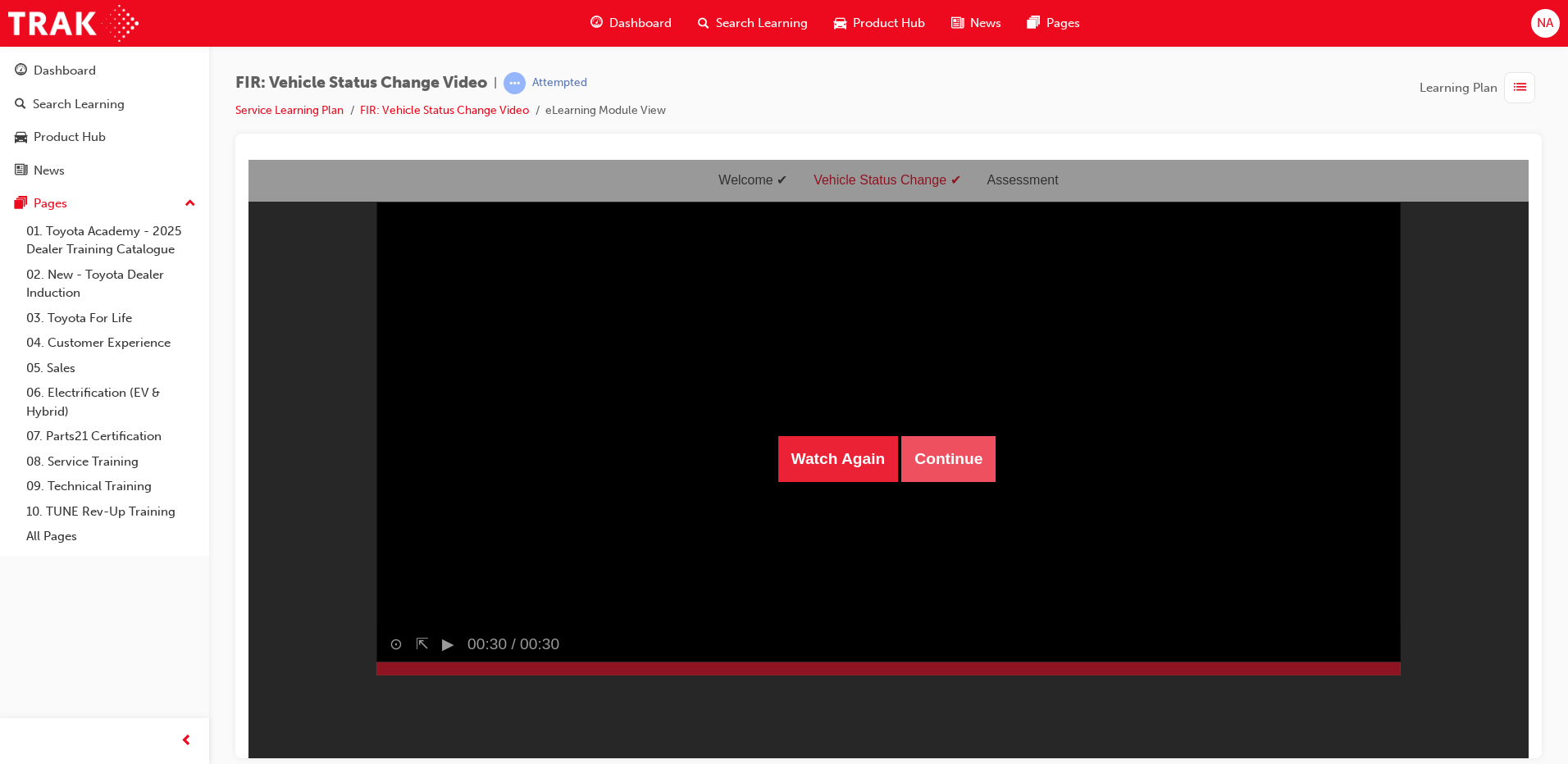
click at [935, 445] on button "Continue" at bounding box center [948, 459] width 94 height 46
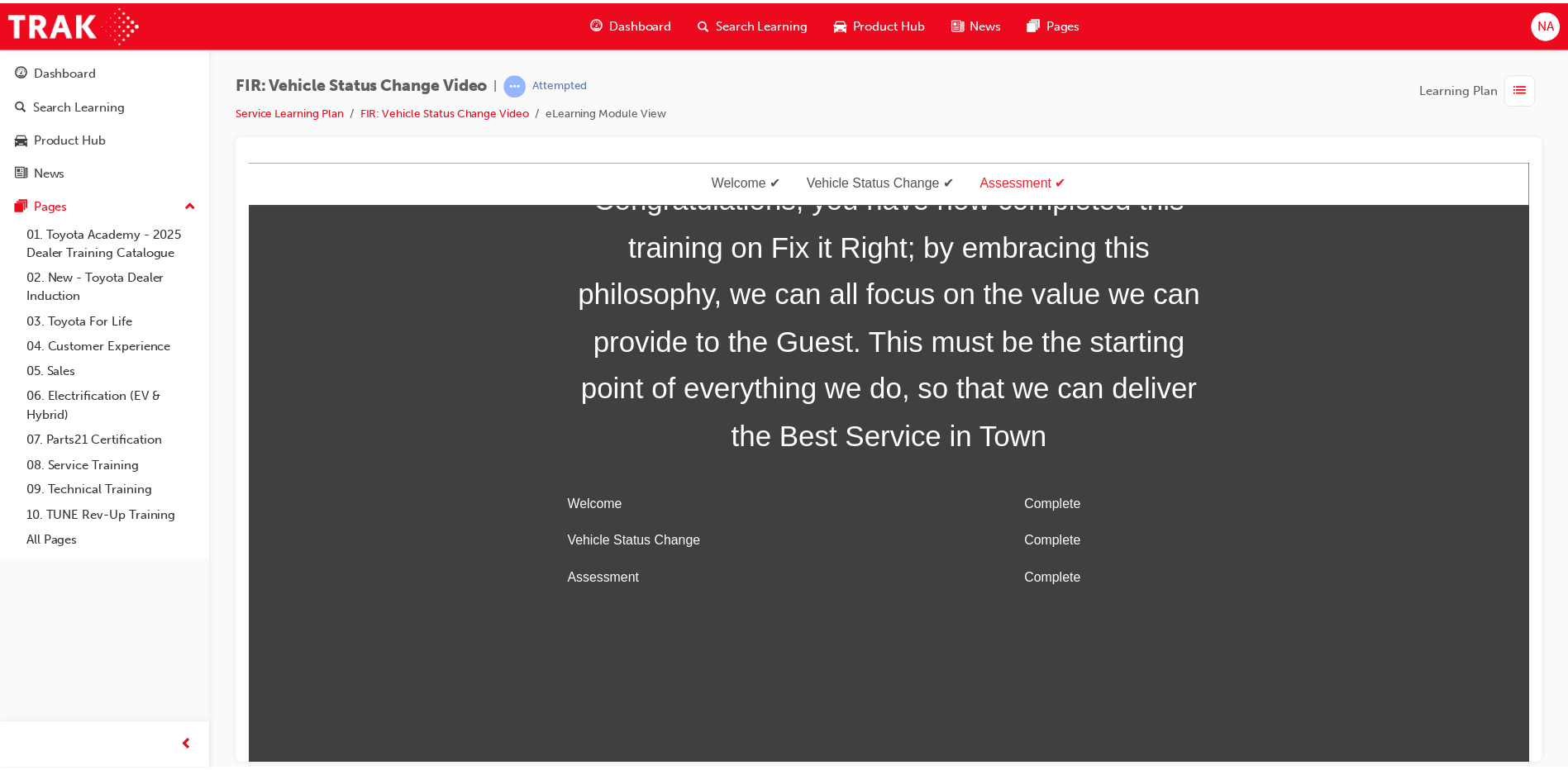
scroll to position [53, 0]
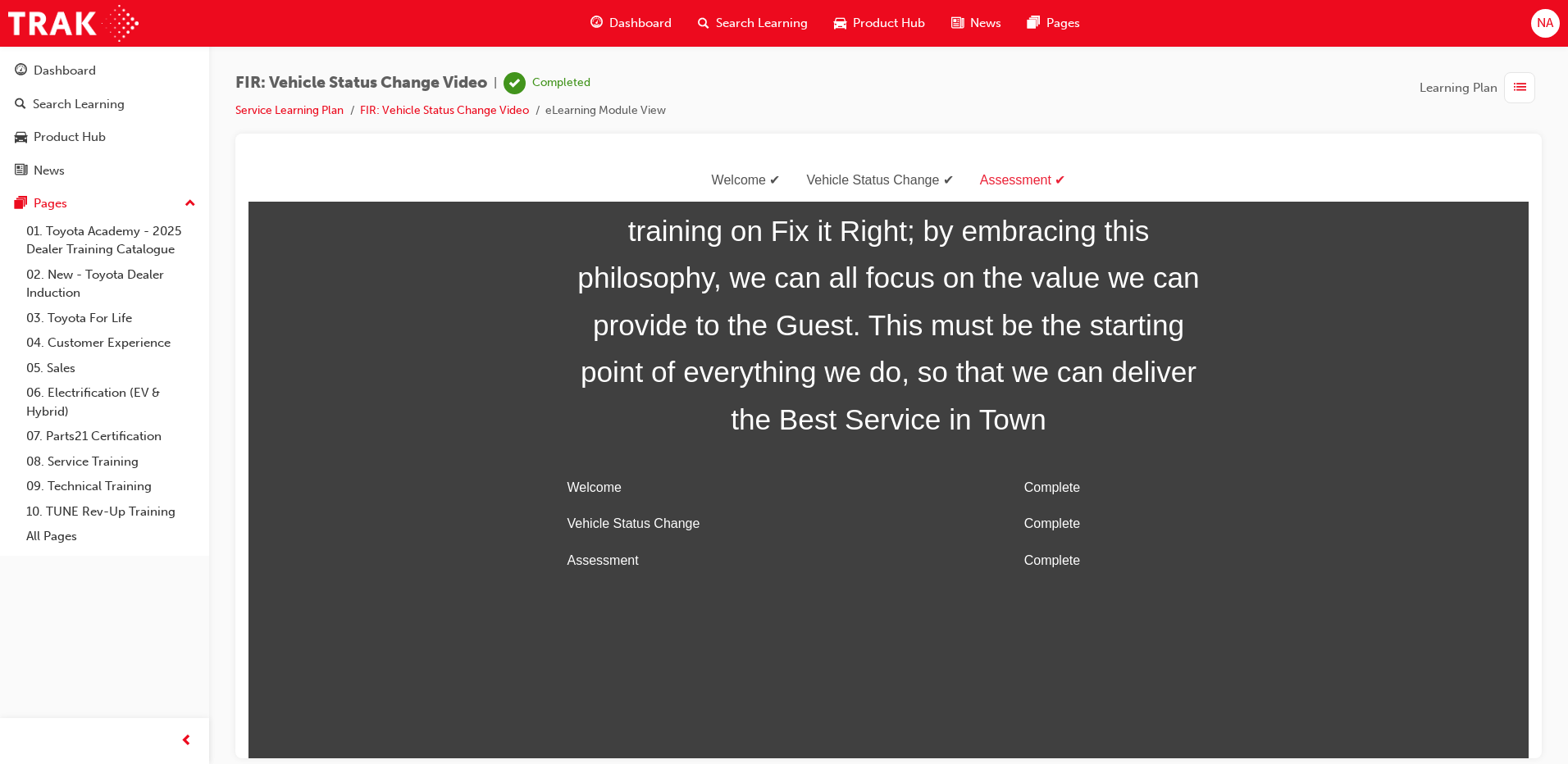
click at [617, 4] on div "Dashboard Search Learning Product Hub News Pages" at bounding box center [835, 23] width 529 height 46
click at [634, 19] on span "Dashboard" at bounding box center [640, 23] width 62 height 19
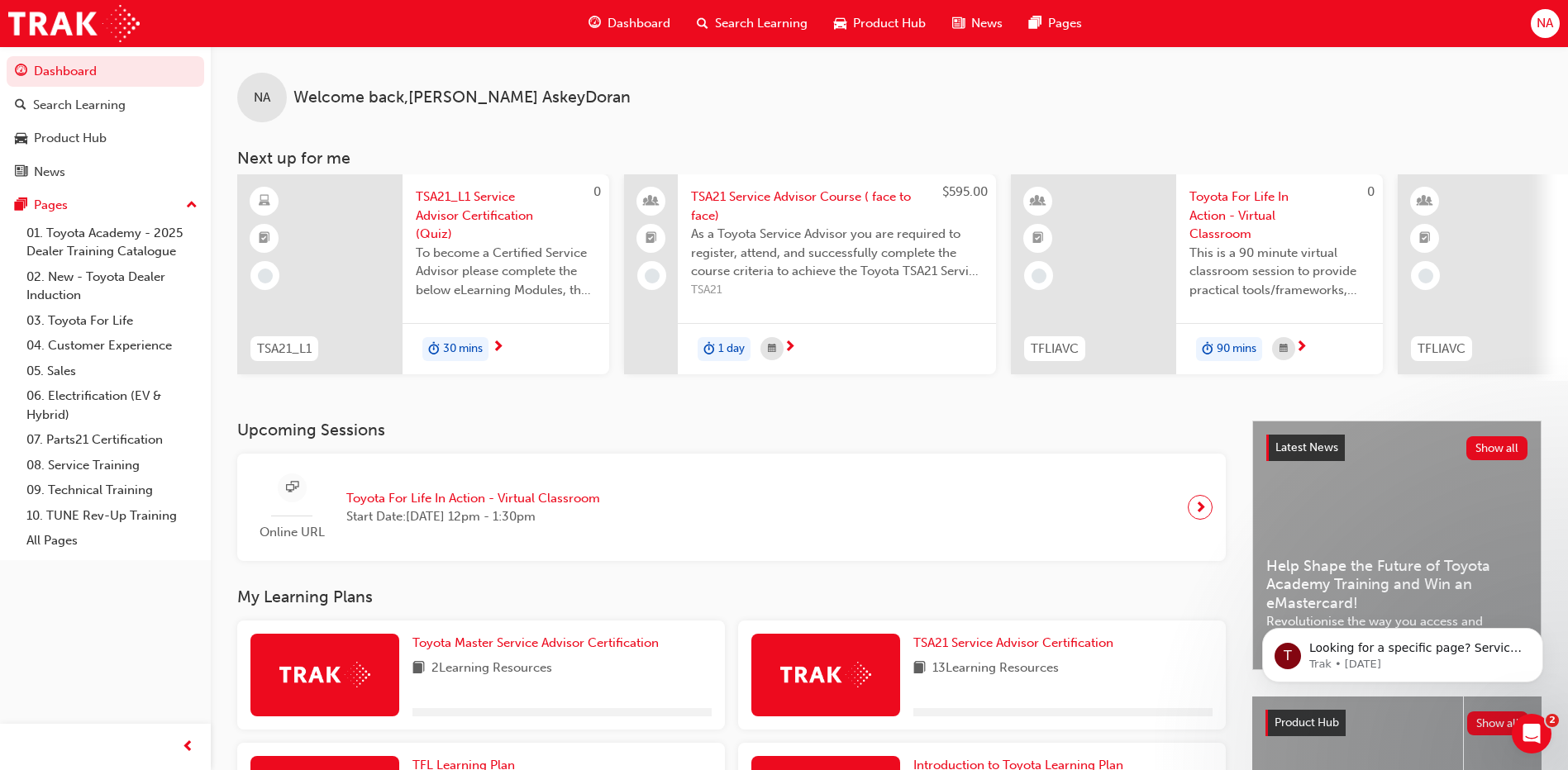
scroll to position [292, 0]
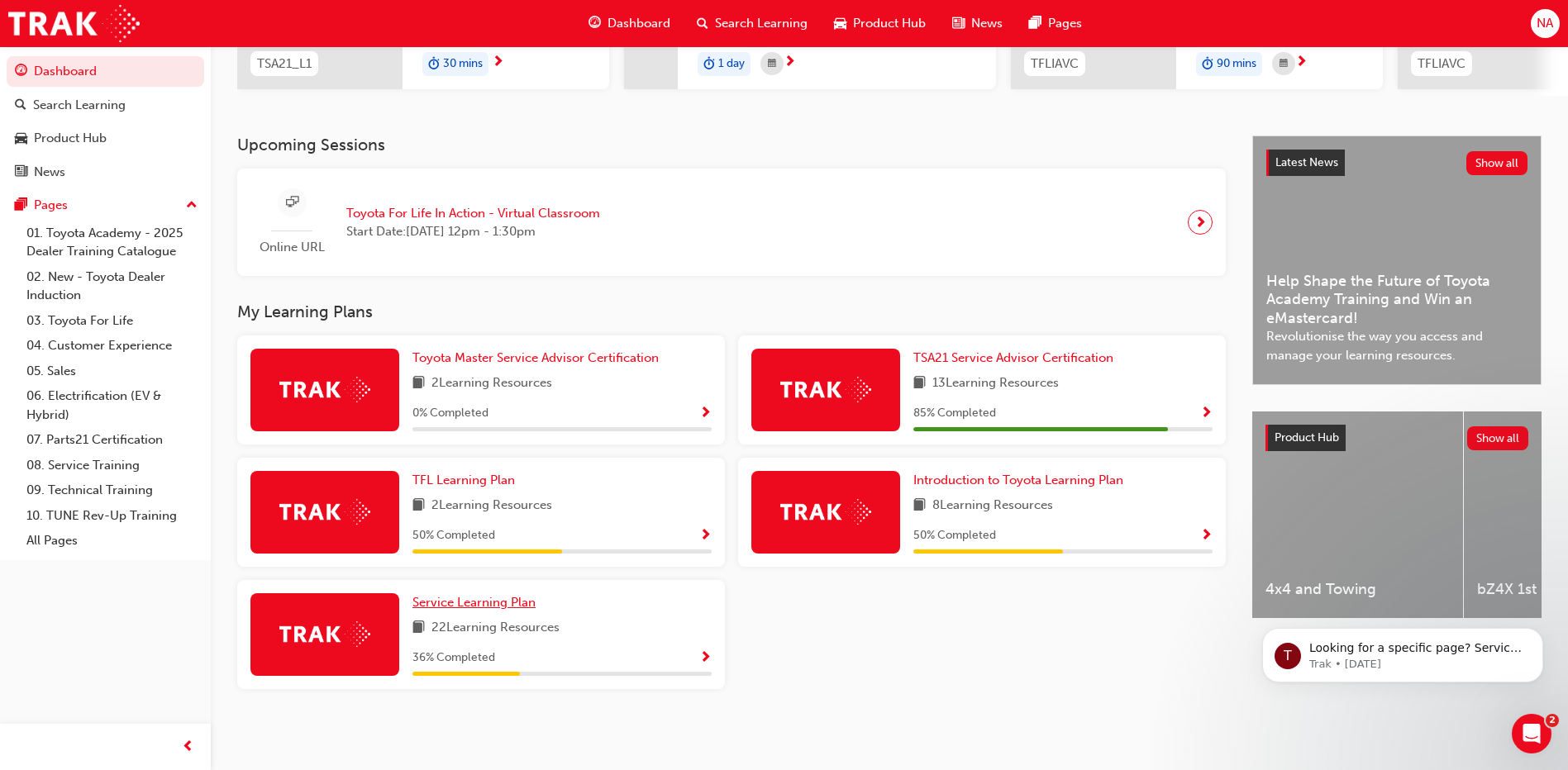
click at [479, 611] on link "Service Learning Plan" at bounding box center [477, 603] width 130 height 19
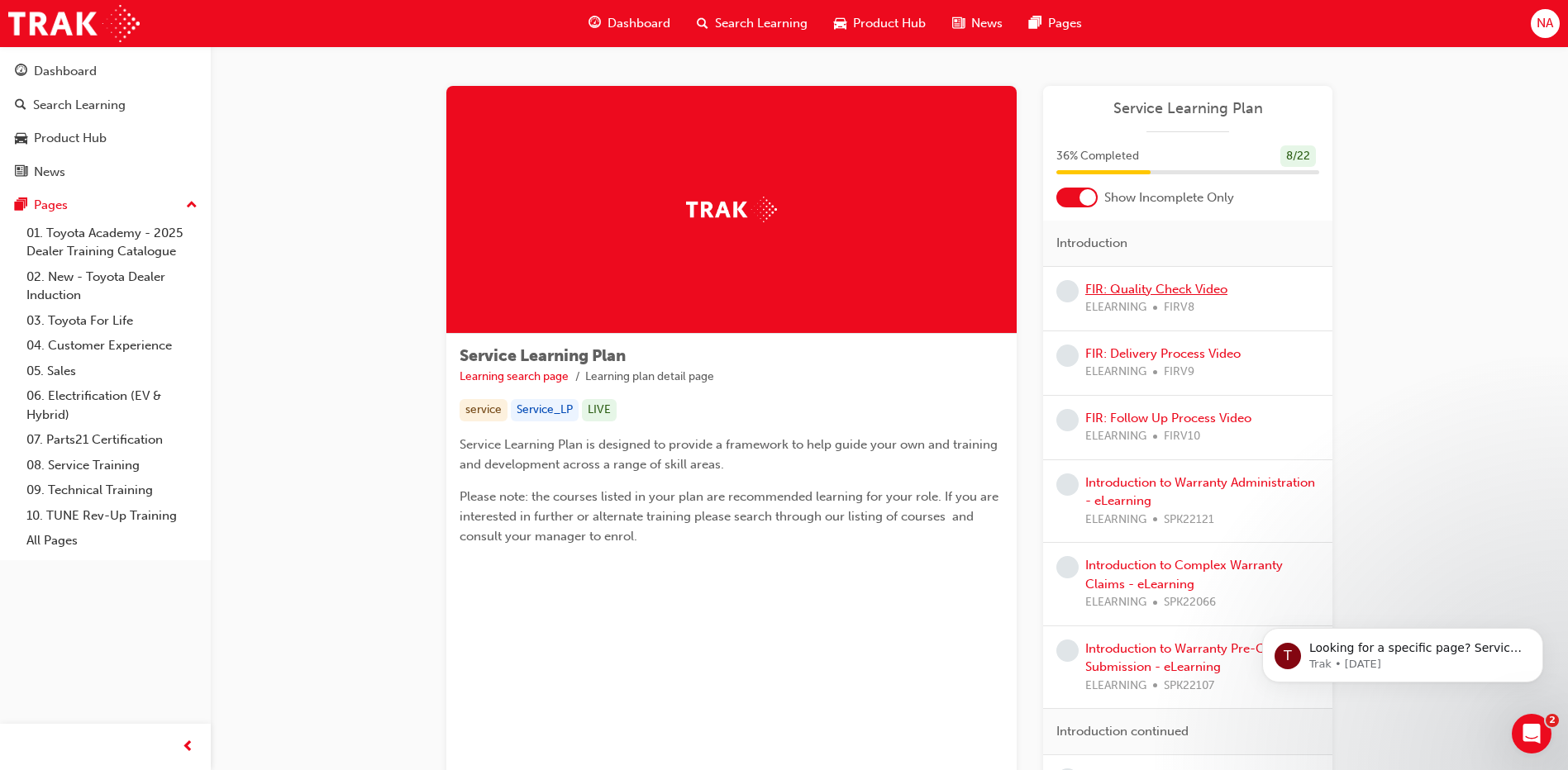
click at [1116, 290] on link "FIR: Quality Check Video" at bounding box center [1156, 289] width 142 height 15
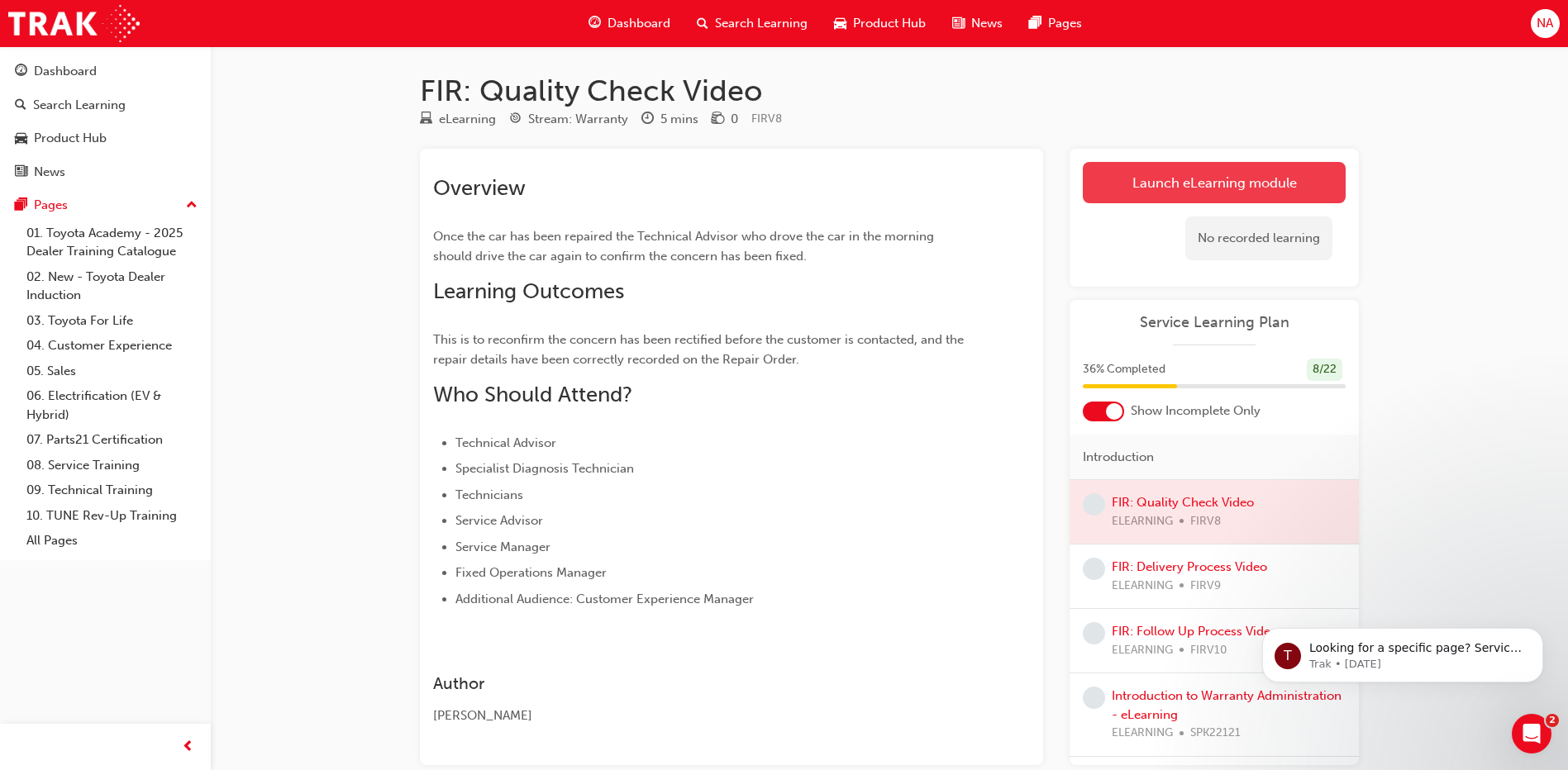
click at [1118, 183] on link "Launch eLearning module" at bounding box center [1214, 182] width 263 height 41
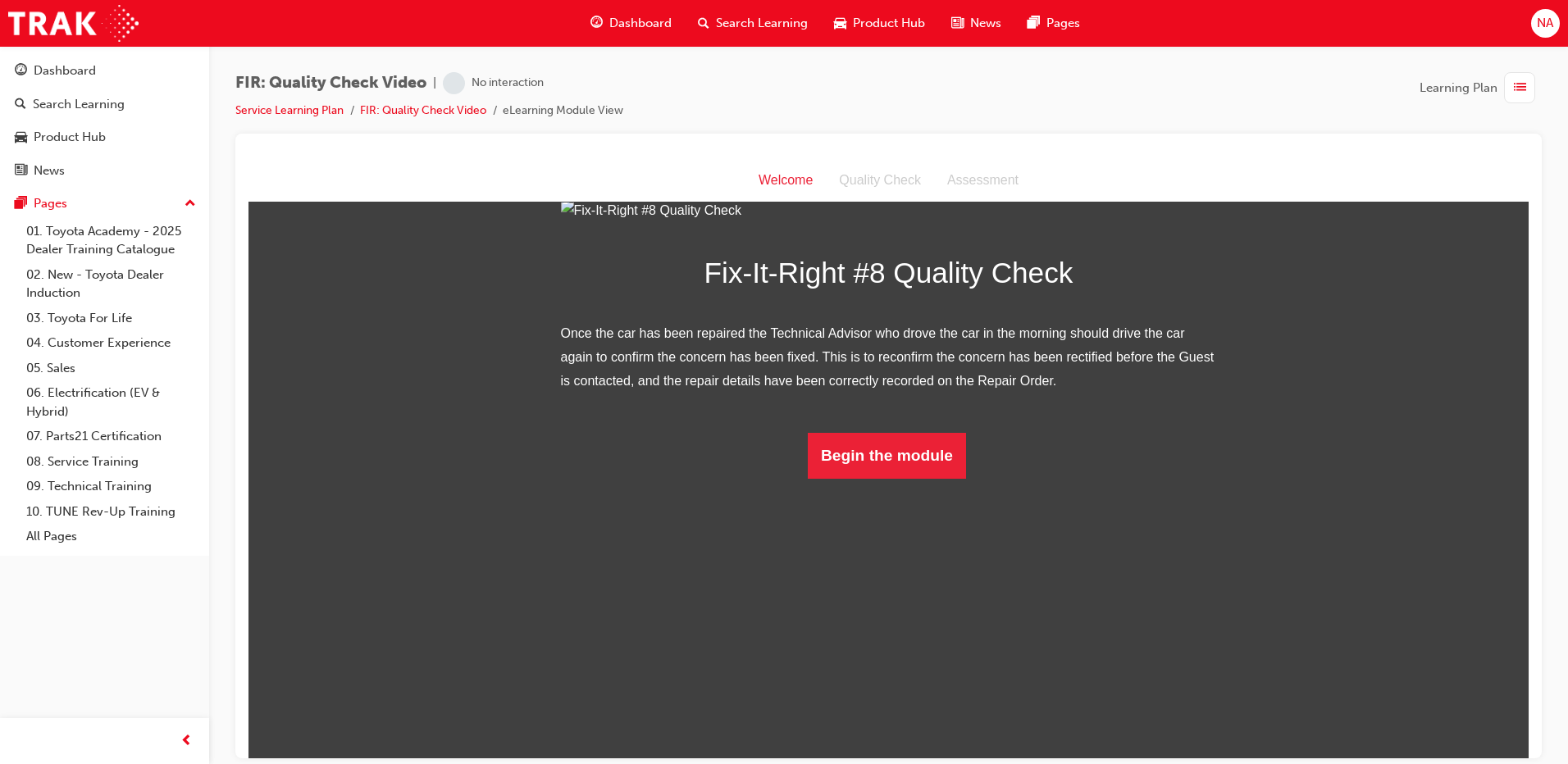
scroll to position [67, 0]
click at [898, 479] on button "Begin the module" at bounding box center [887, 455] width 159 height 46
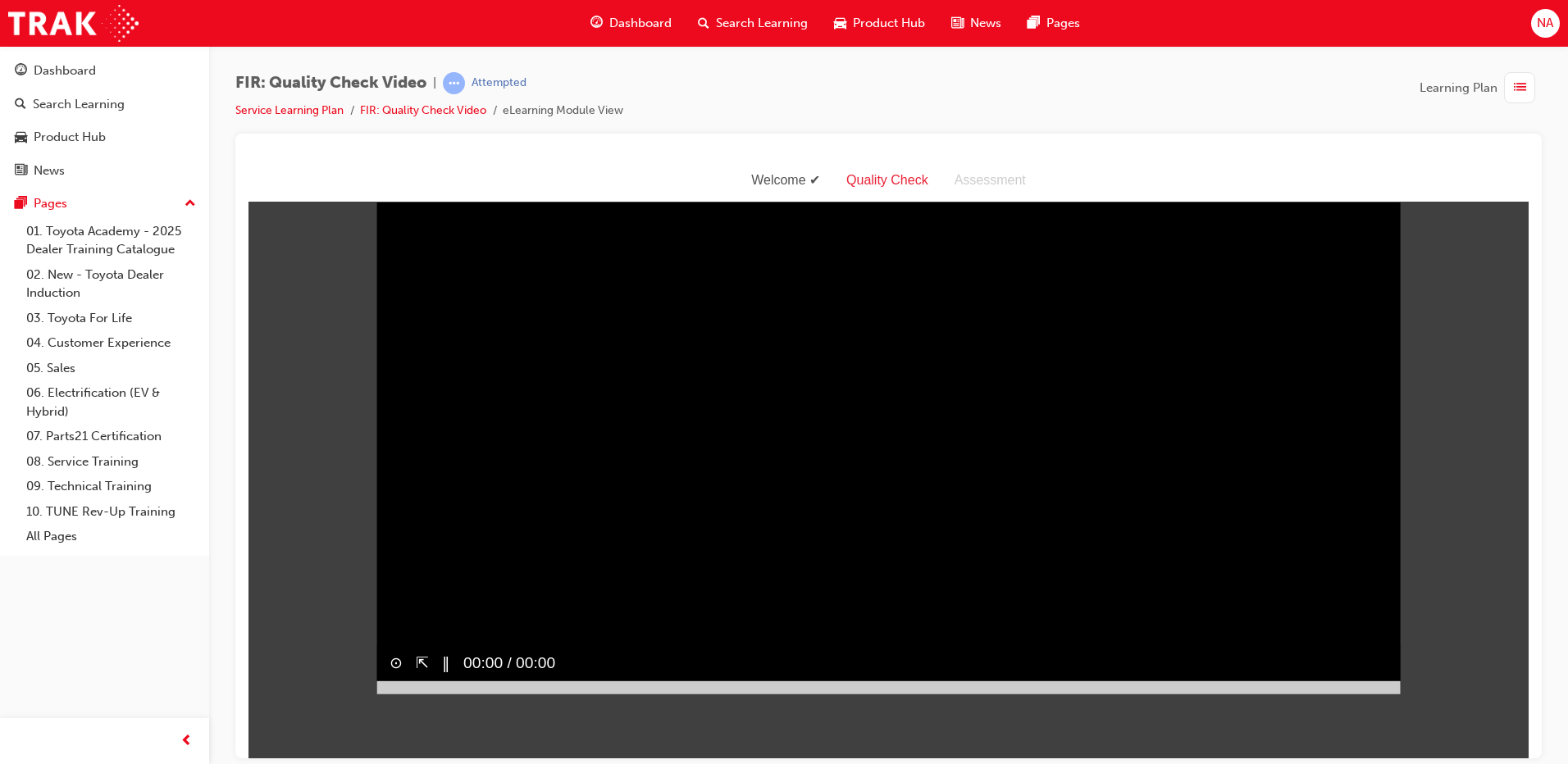
scroll to position [0, 0]
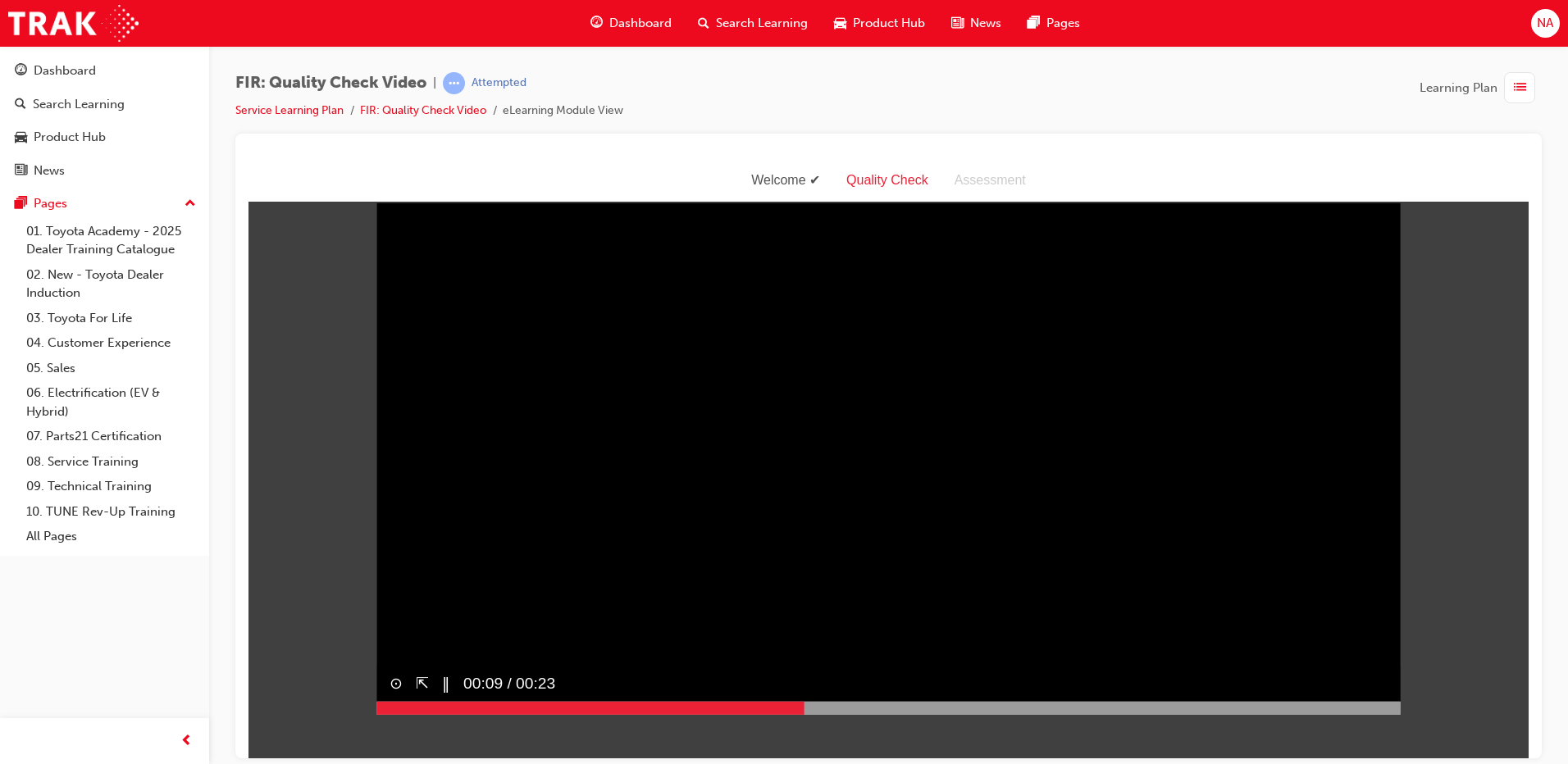
click at [685, 440] on video "Sorry, your browser does not support embedded videos. Download Instead" at bounding box center [889, 458] width 1025 height 511
